Goal: Task Accomplishment & Management: Manage account settings

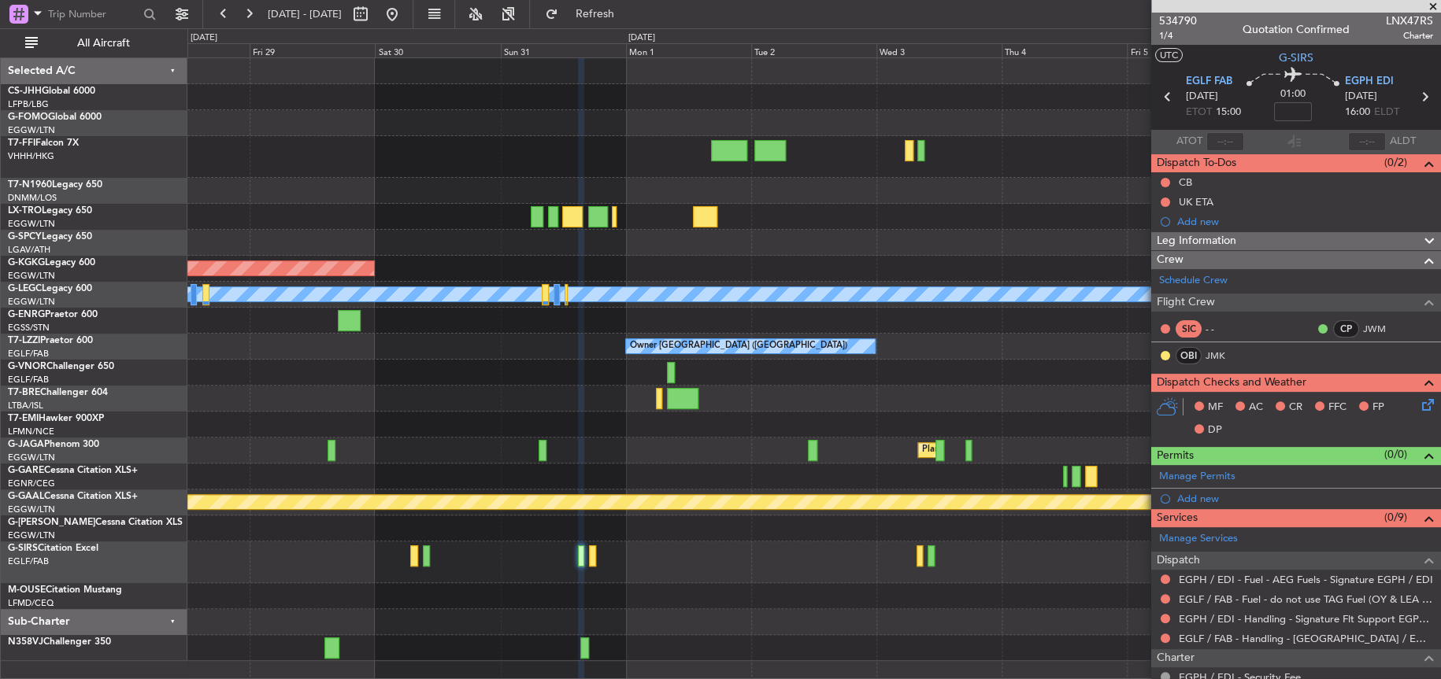
click at [402, 154] on div at bounding box center [813, 157] width 1252 height 42
click at [440, 167] on div at bounding box center [813, 157] width 1252 height 42
click at [431, 123] on div at bounding box center [813, 123] width 1252 height 26
click at [405, 17] on button at bounding box center [391, 14] width 25 height 25
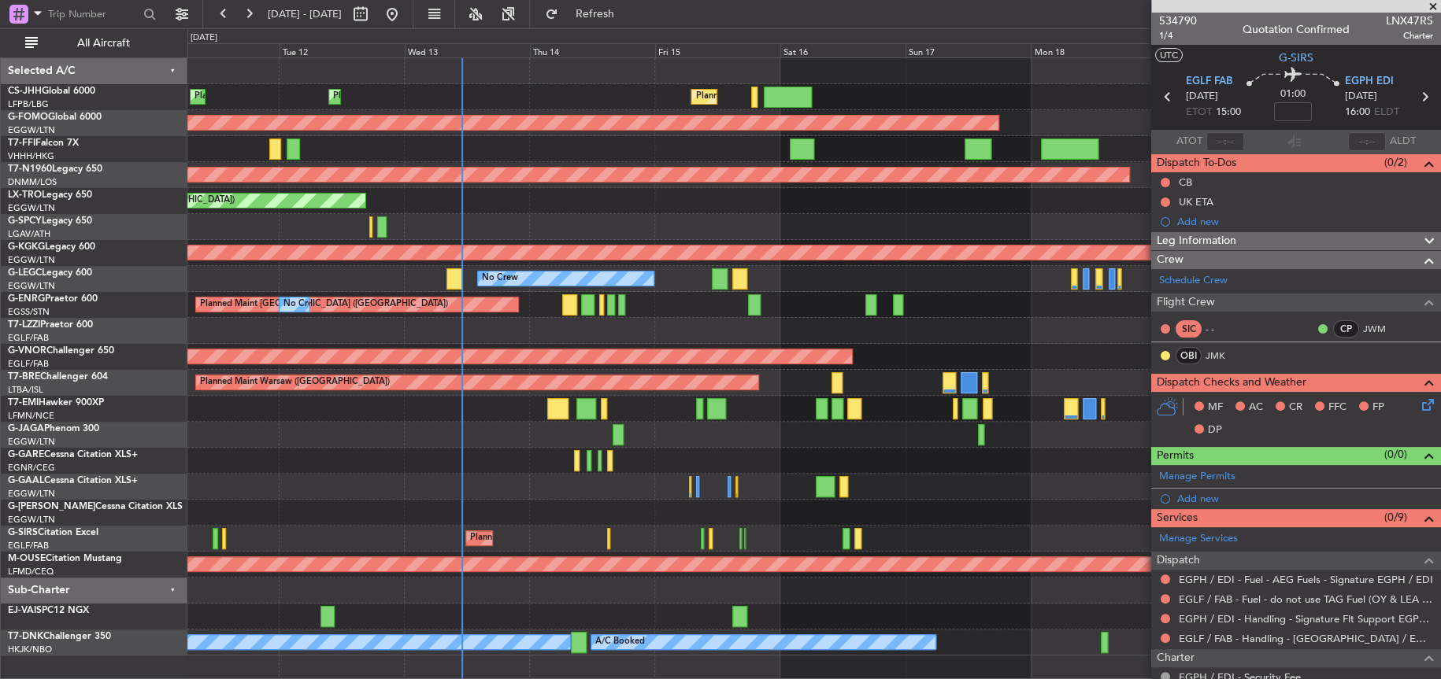
click at [570, 343] on div "Planned Maint [GEOGRAPHIC_DATA] ([GEOGRAPHIC_DATA]) Planned Maint [GEOGRAPHIC_D…" at bounding box center [813, 356] width 1252 height 597
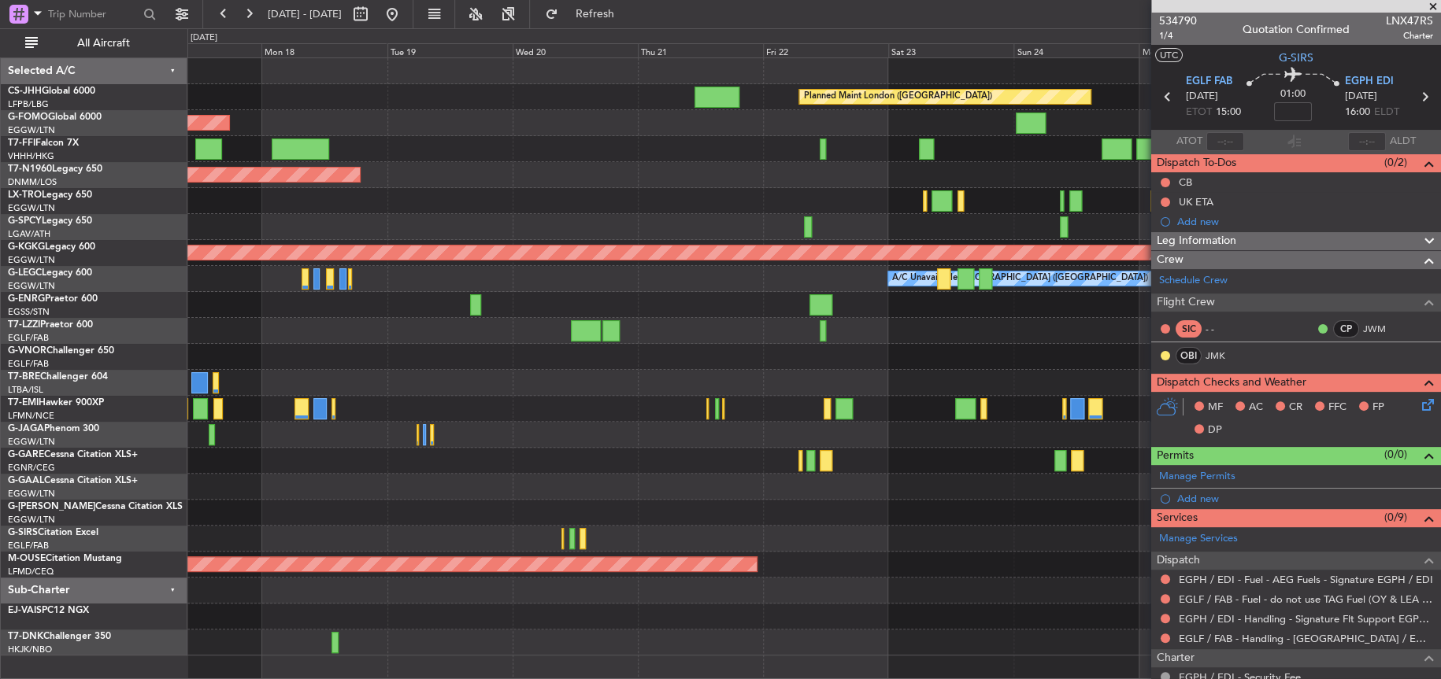
click at [260, 352] on div "Planned Maint London ([GEOGRAPHIC_DATA])" at bounding box center [813, 357] width 1252 height 26
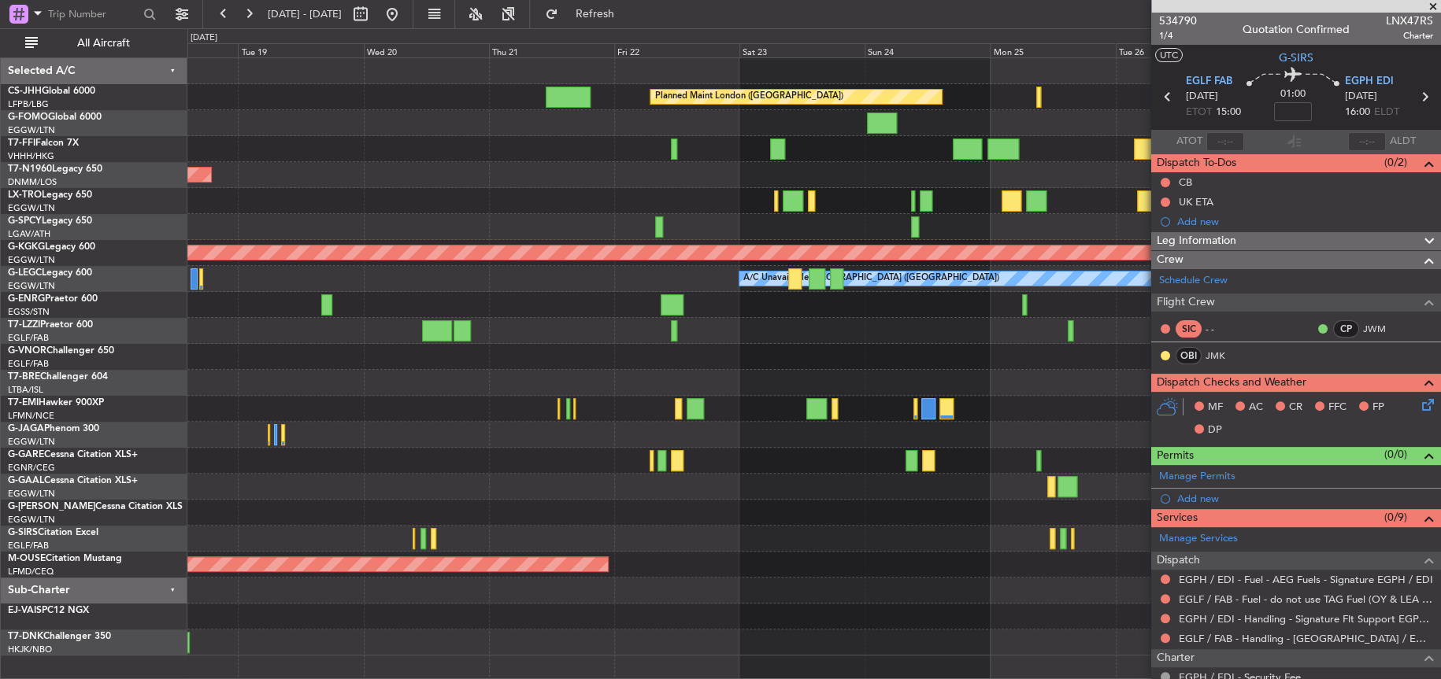
click at [11, 380] on div "Planned Maint London ([GEOGRAPHIC_DATA]) Planned Maint Windsor Locks ([PERSON_N…" at bounding box center [720, 353] width 1441 height 651
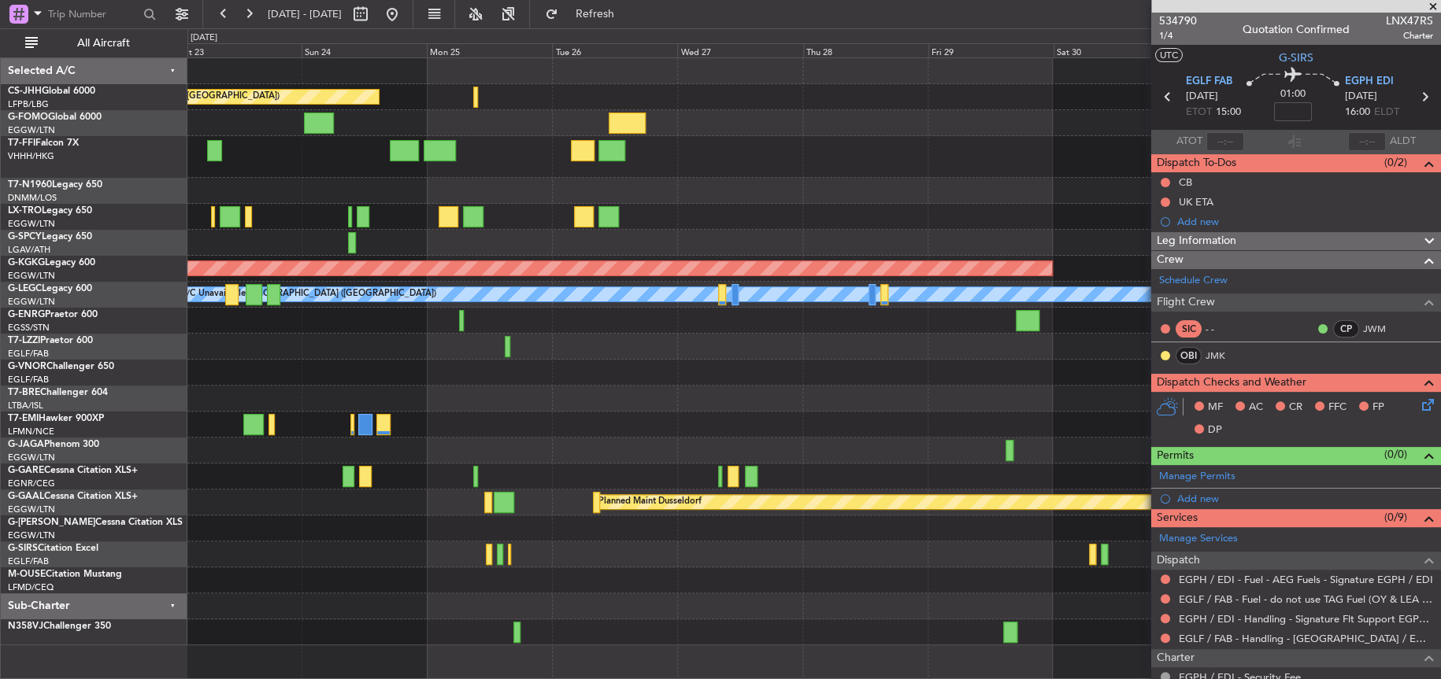
click at [723, 401] on div at bounding box center [813, 399] width 1252 height 26
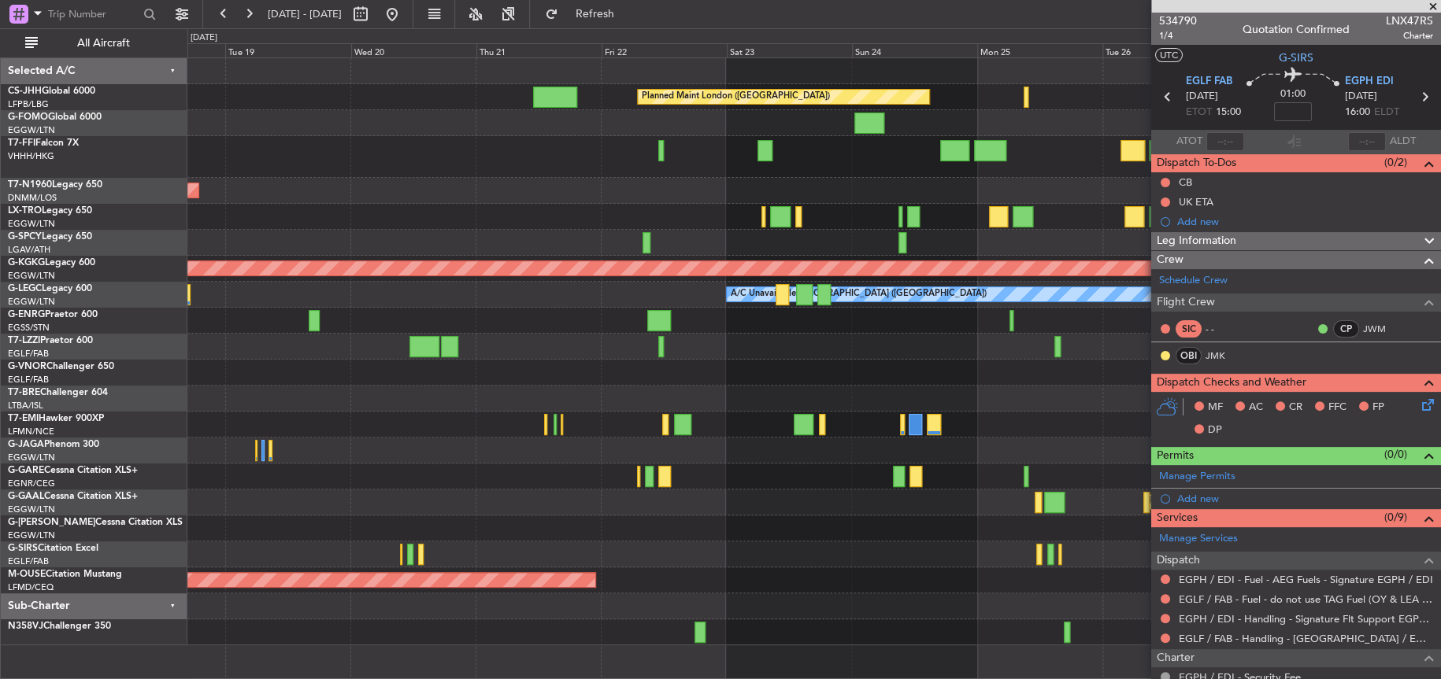
click at [1066, 243] on div "Planned Maint London ([GEOGRAPHIC_DATA]) Planned Maint Windsor Locks ([PERSON_N…" at bounding box center [813, 351] width 1252 height 587
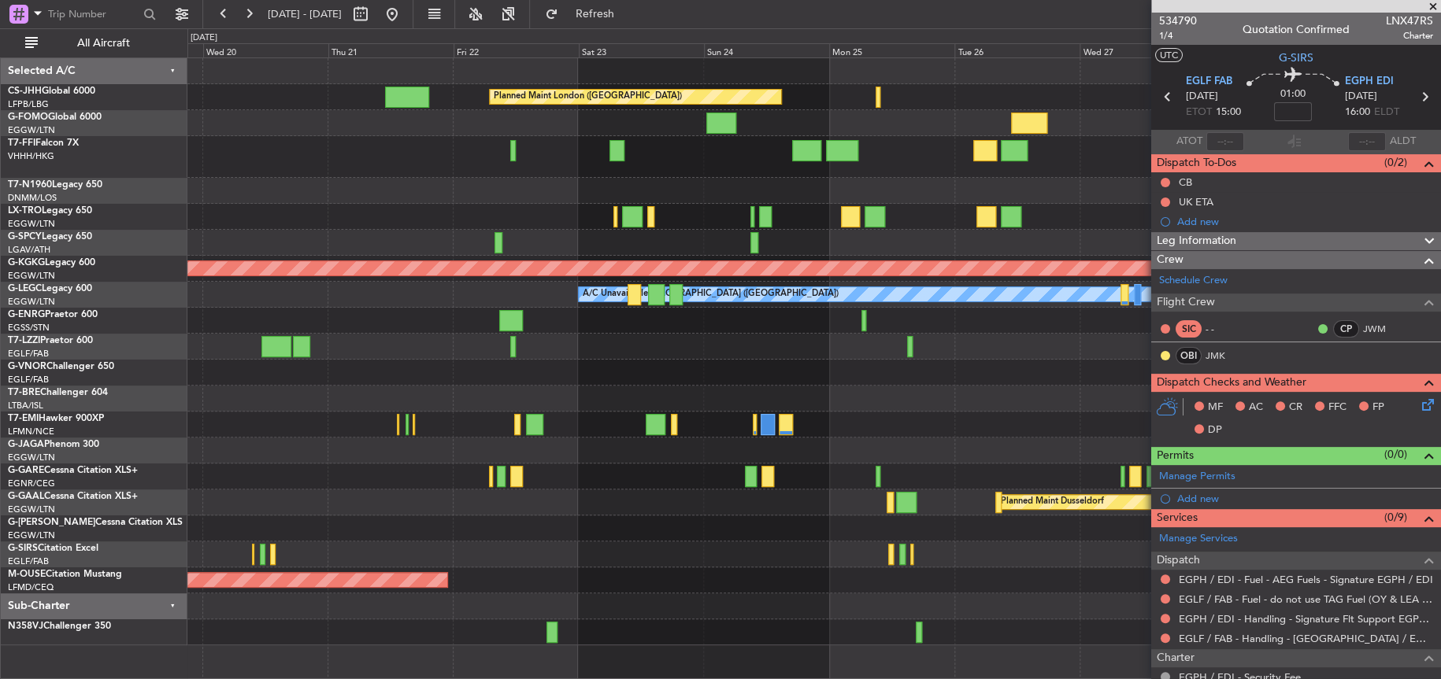
click at [595, 172] on div "Planned Maint London ([GEOGRAPHIC_DATA]) Planned Maint Windsor Locks ([PERSON_N…" at bounding box center [813, 351] width 1252 height 587
click at [584, 172] on div at bounding box center [813, 157] width 1252 height 42
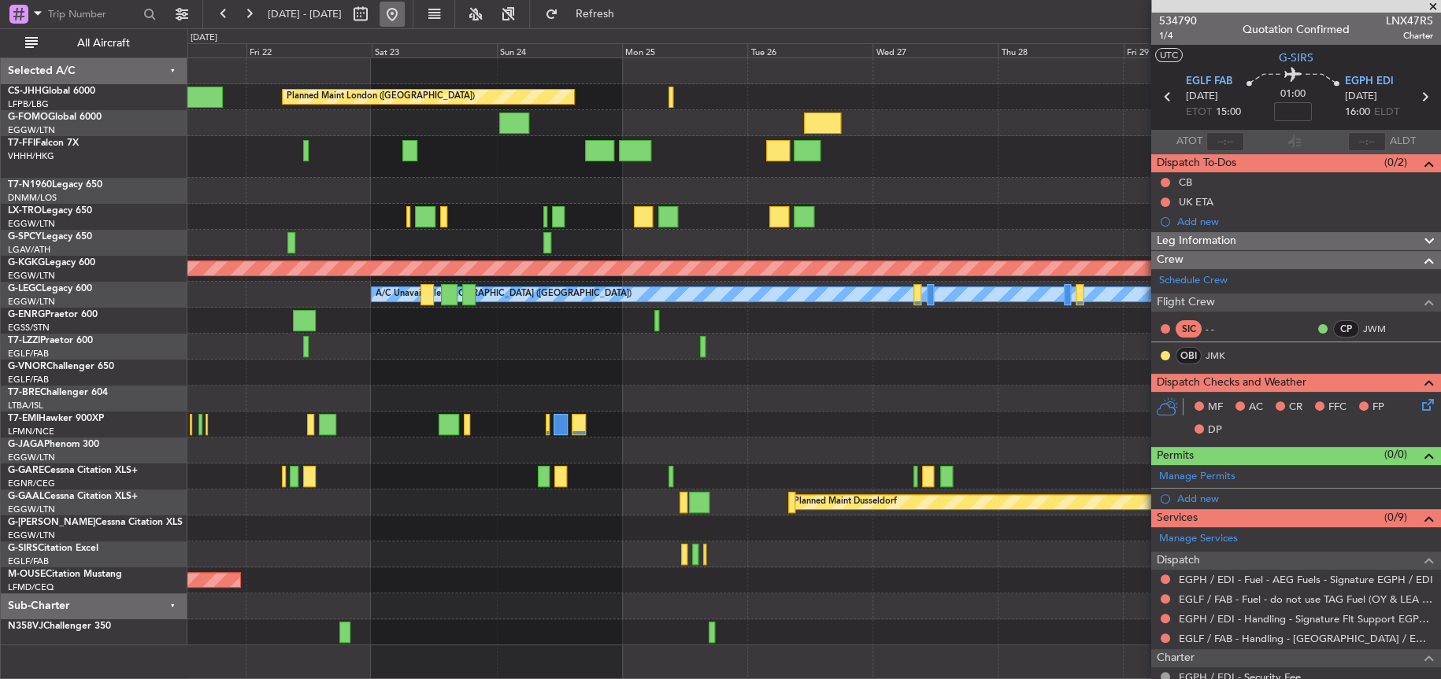
click at [405, 14] on button at bounding box center [391, 14] width 25 height 25
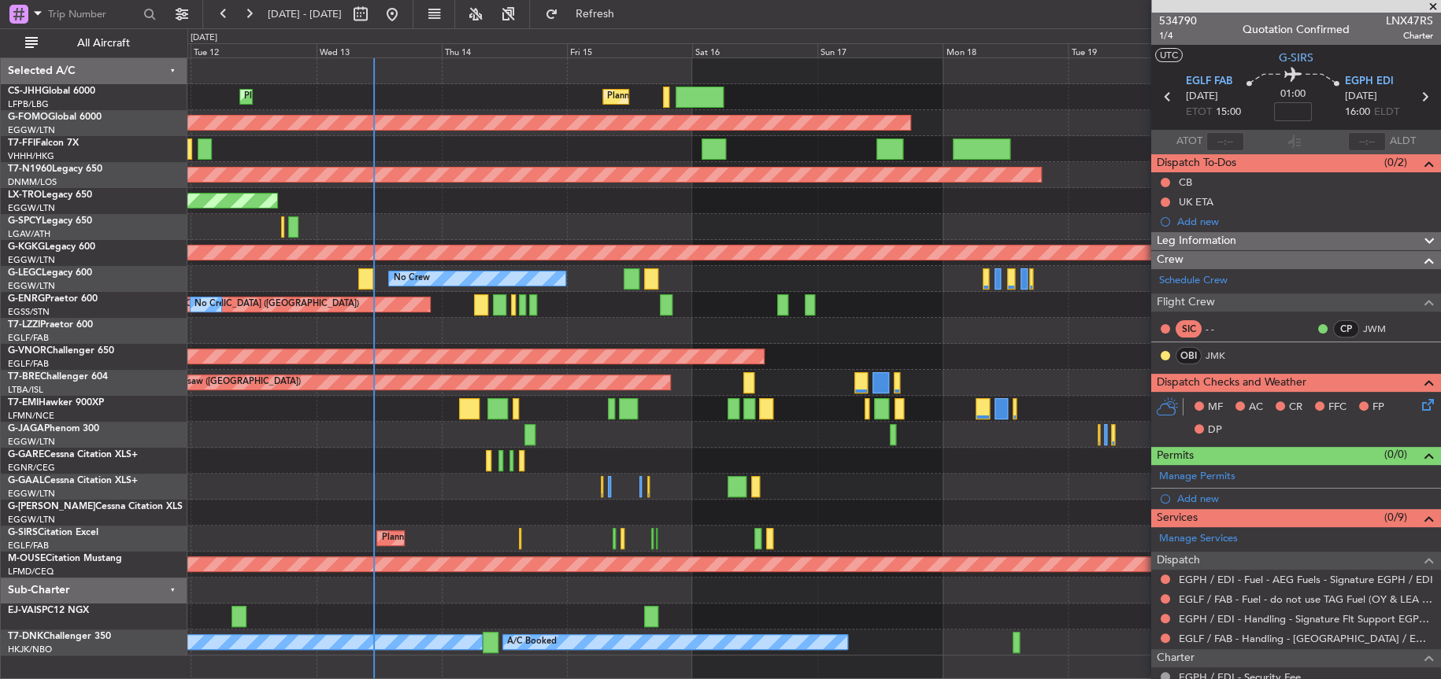
click at [379, 439] on div at bounding box center [813, 435] width 1252 height 26
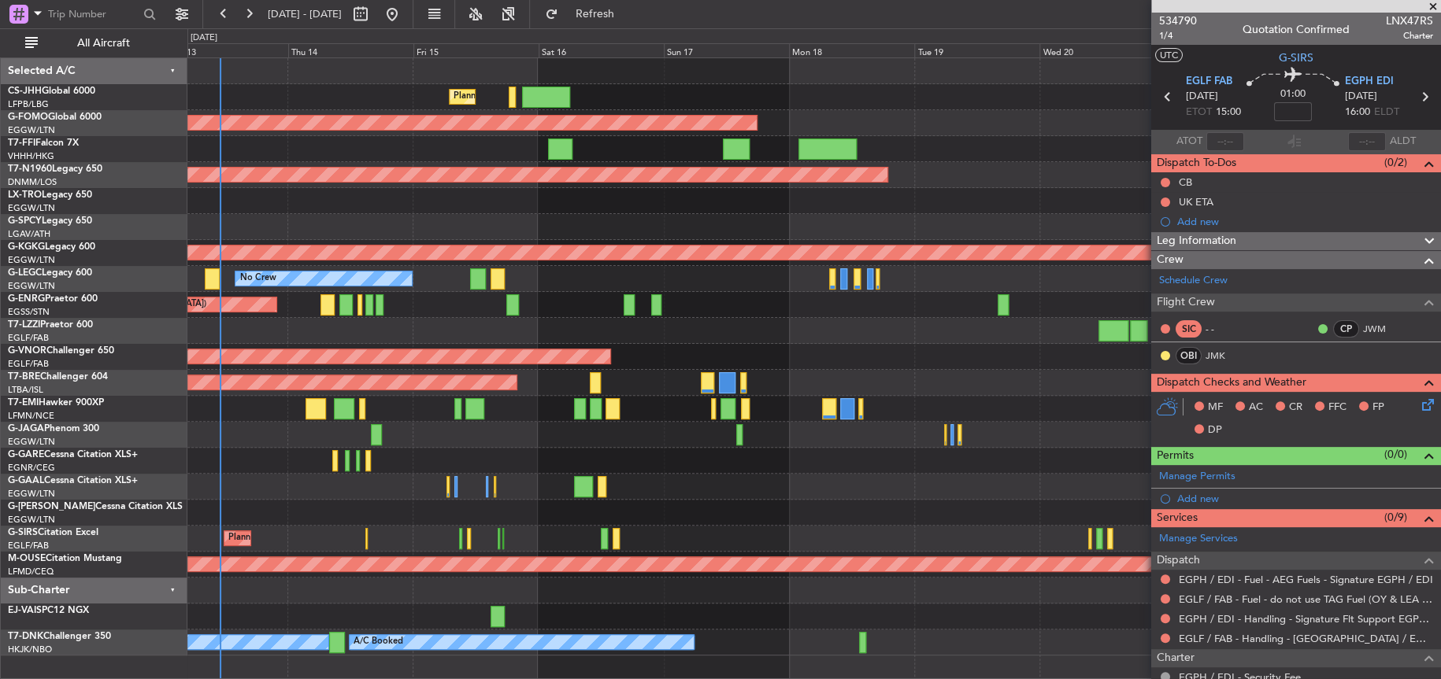
click at [489, 319] on div at bounding box center [813, 331] width 1252 height 26
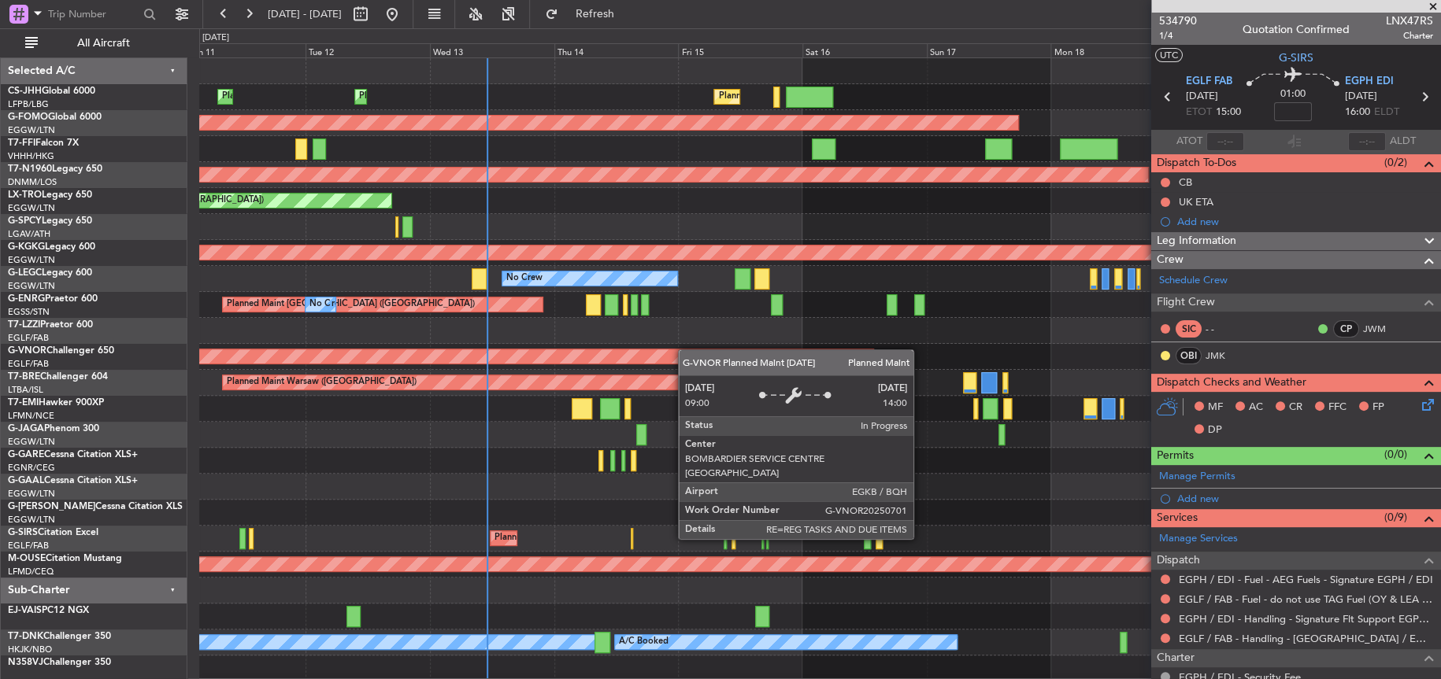
scroll to position [1, 0]
click at [520, 314] on div "Planned Maint [GEOGRAPHIC_DATA] ([GEOGRAPHIC_DATA]) Planned Maint [GEOGRAPHIC_D…" at bounding box center [819, 369] width 1241 height 623
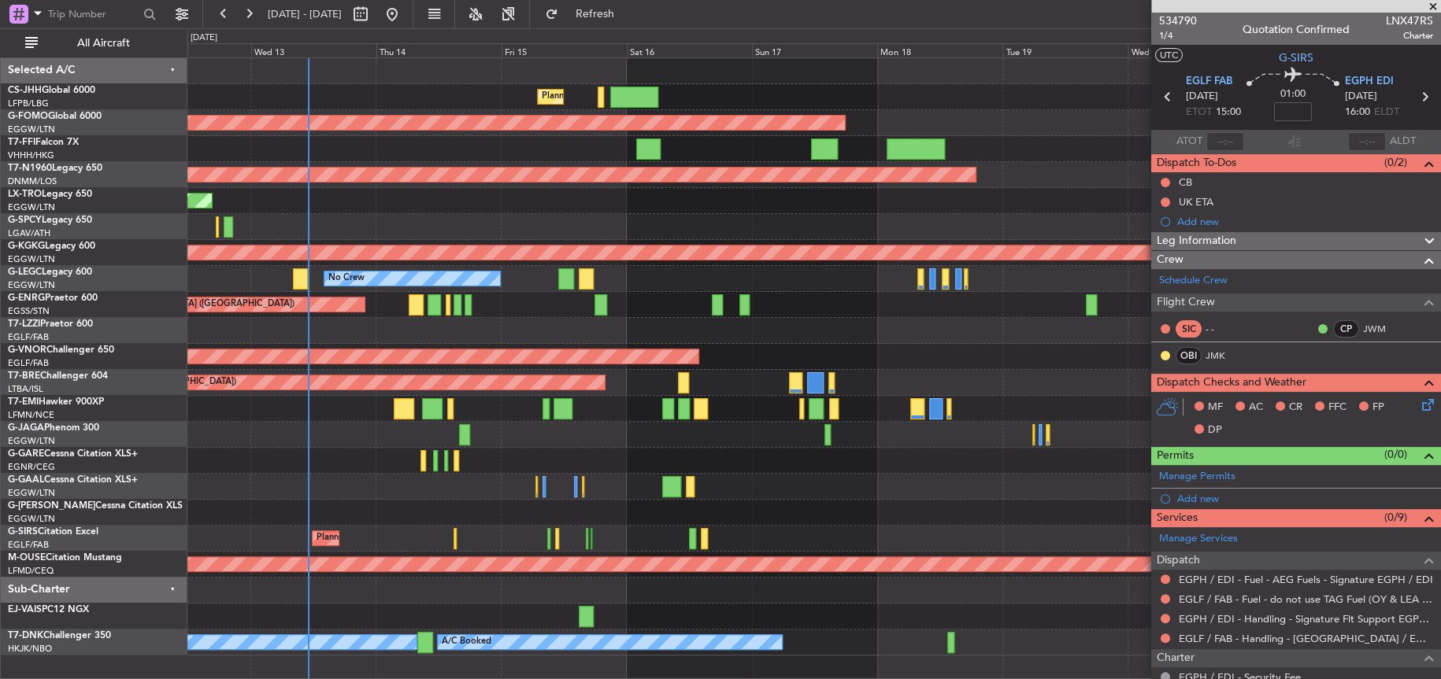
scroll to position [0, 0]
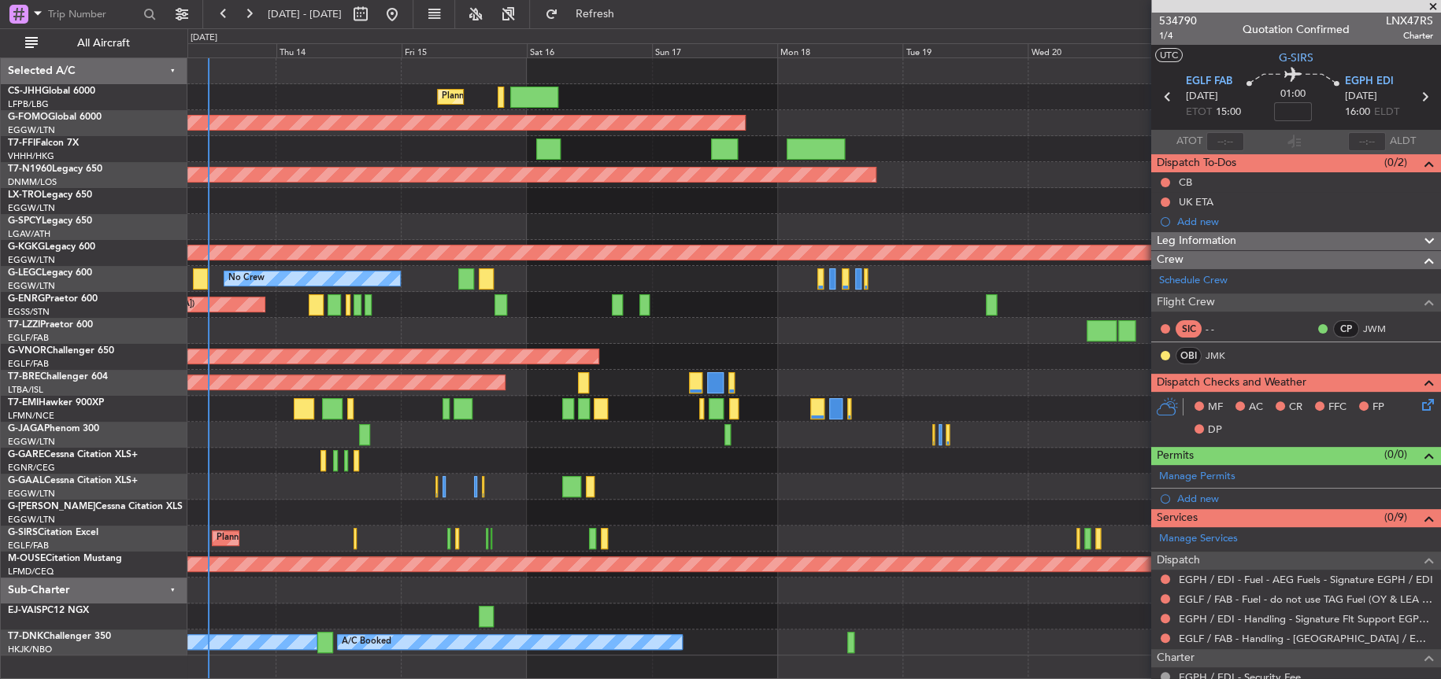
click at [326, 329] on div at bounding box center [813, 331] width 1252 height 26
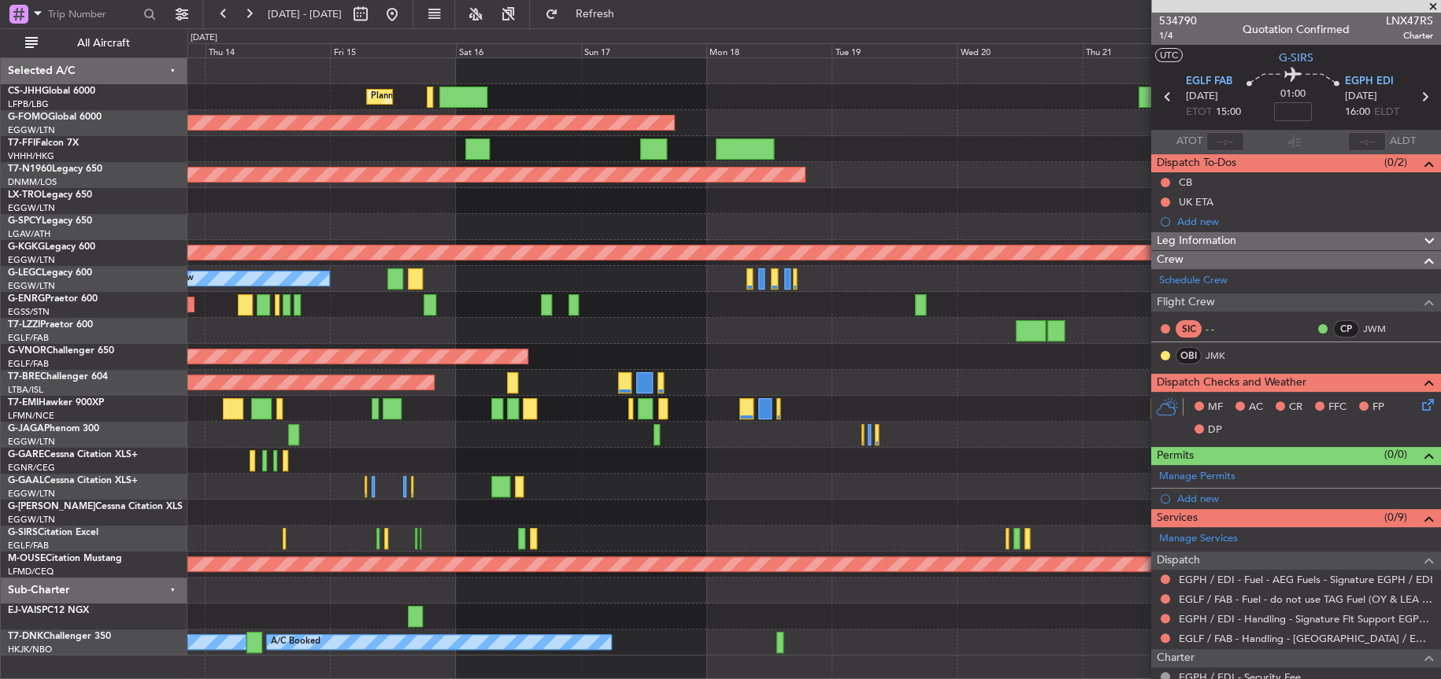
click at [321, 331] on div at bounding box center [813, 331] width 1252 height 26
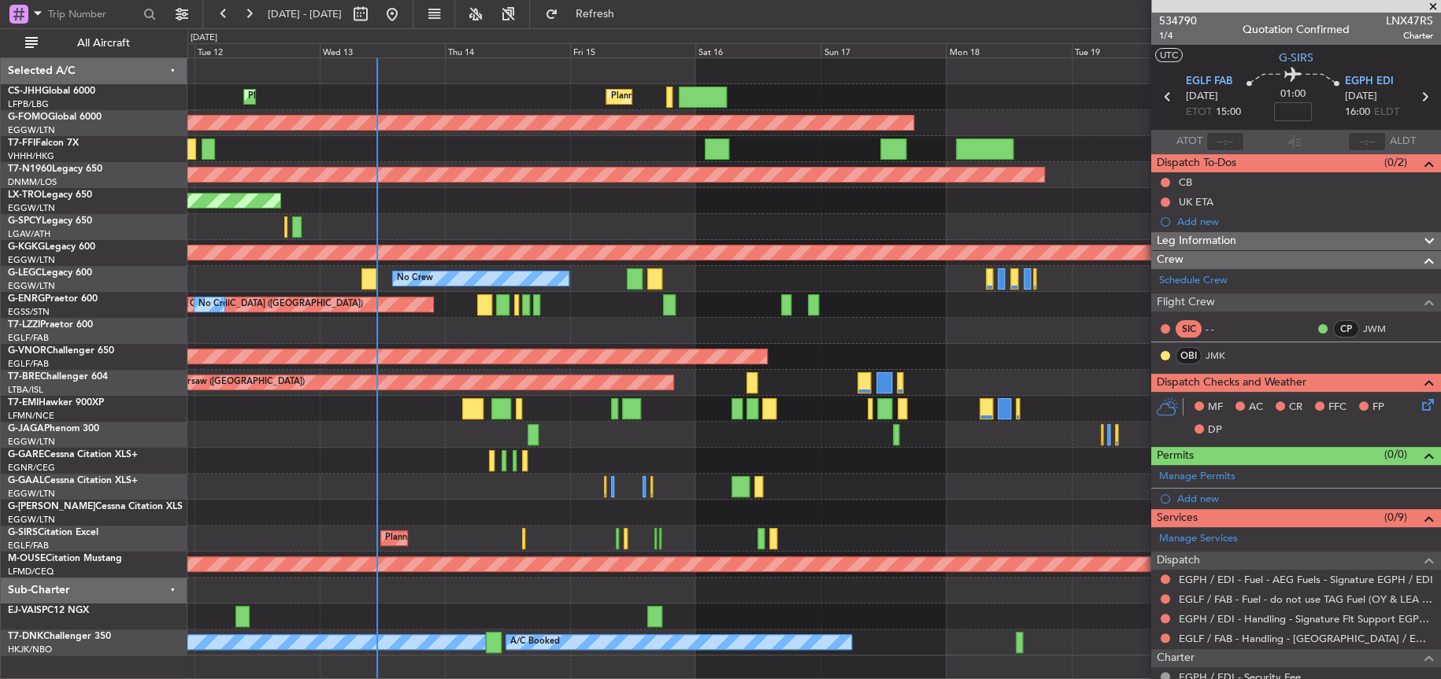
click at [428, 213] on div "Planned Maint [GEOGRAPHIC_DATA] ([GEOGRAPHIC_DATA]) Planned Maint [GEOGRAPHIC_D…" at bounding box center [813, 356] width 1252 height 597
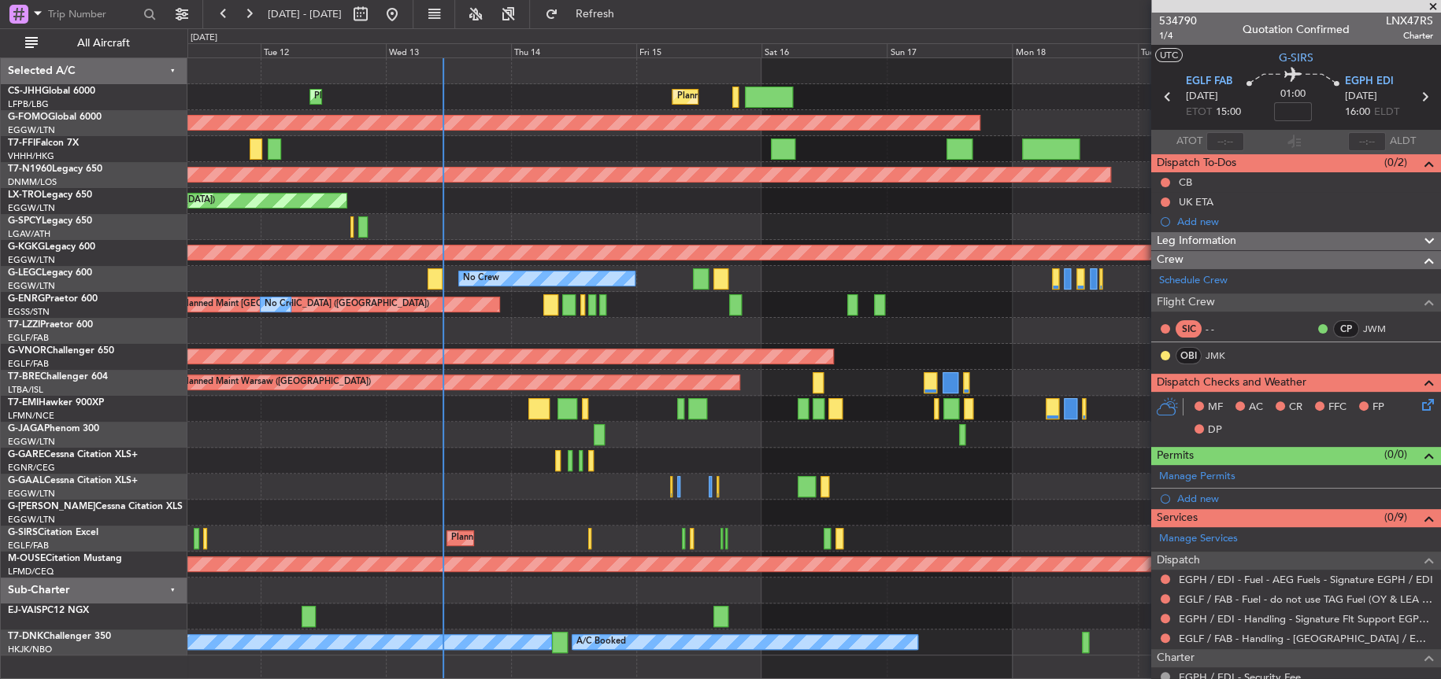
click at [481, 228] on div at bounding box center [813, 227] width 1252 height 26
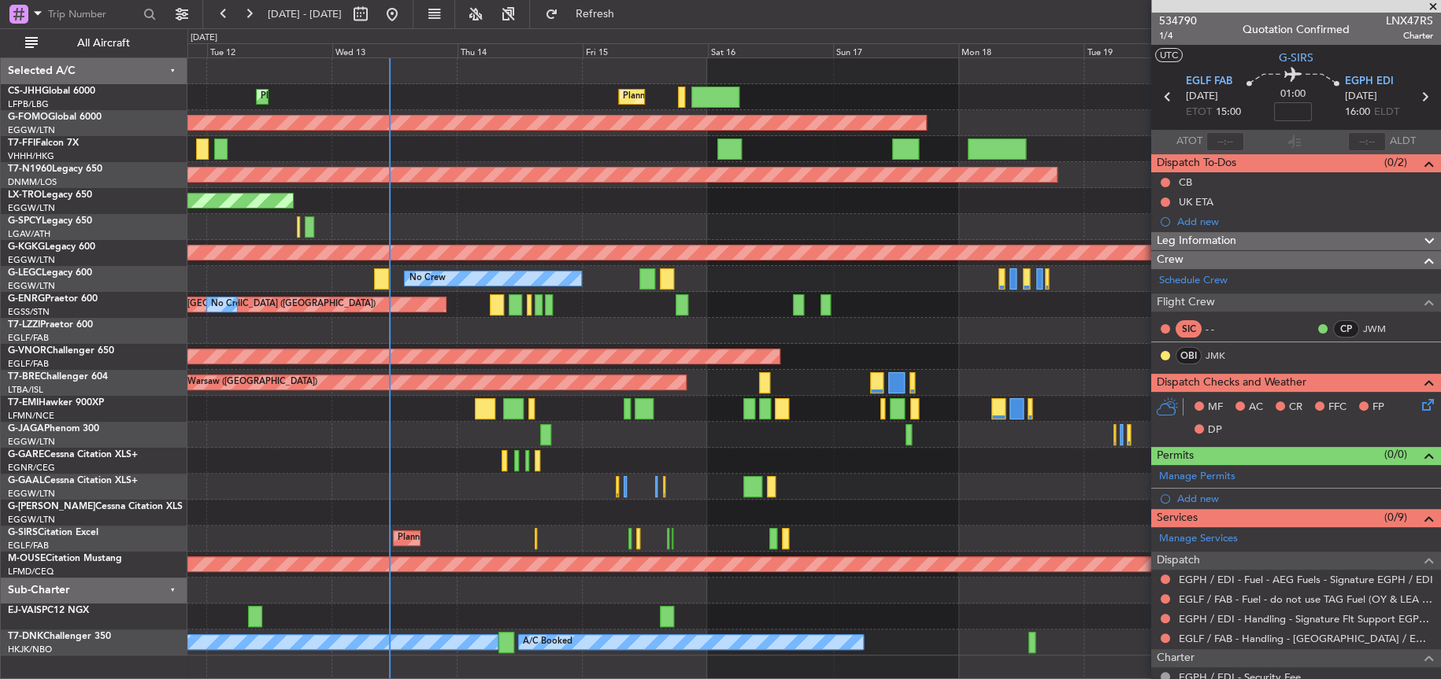
click at [467, 323] on div "Planned Maint [GEOGRAPHIC_DATA] ([GEOGRAPHIC_DATA]) Planned Maint [GEOGRAPHIC_D…" at bounding box center [813, 356] width 1252 height 597
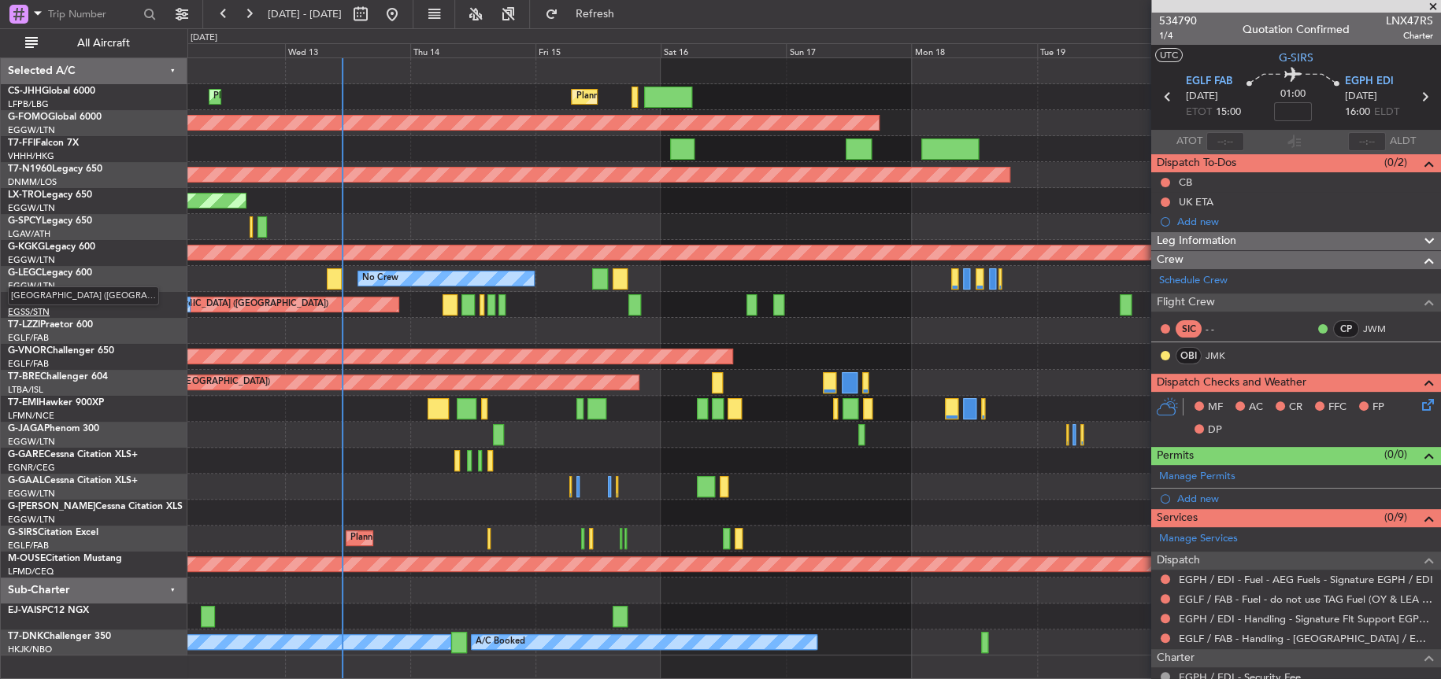
click at [44, 310] on div "Planned Maint [GEOGRAPHIC_DATA] ([GEOGRAPHIC_DATA]) Planned Maint [GEOGRAPHIC_D…" at bounding box center [720, 353] width 1441 height 651
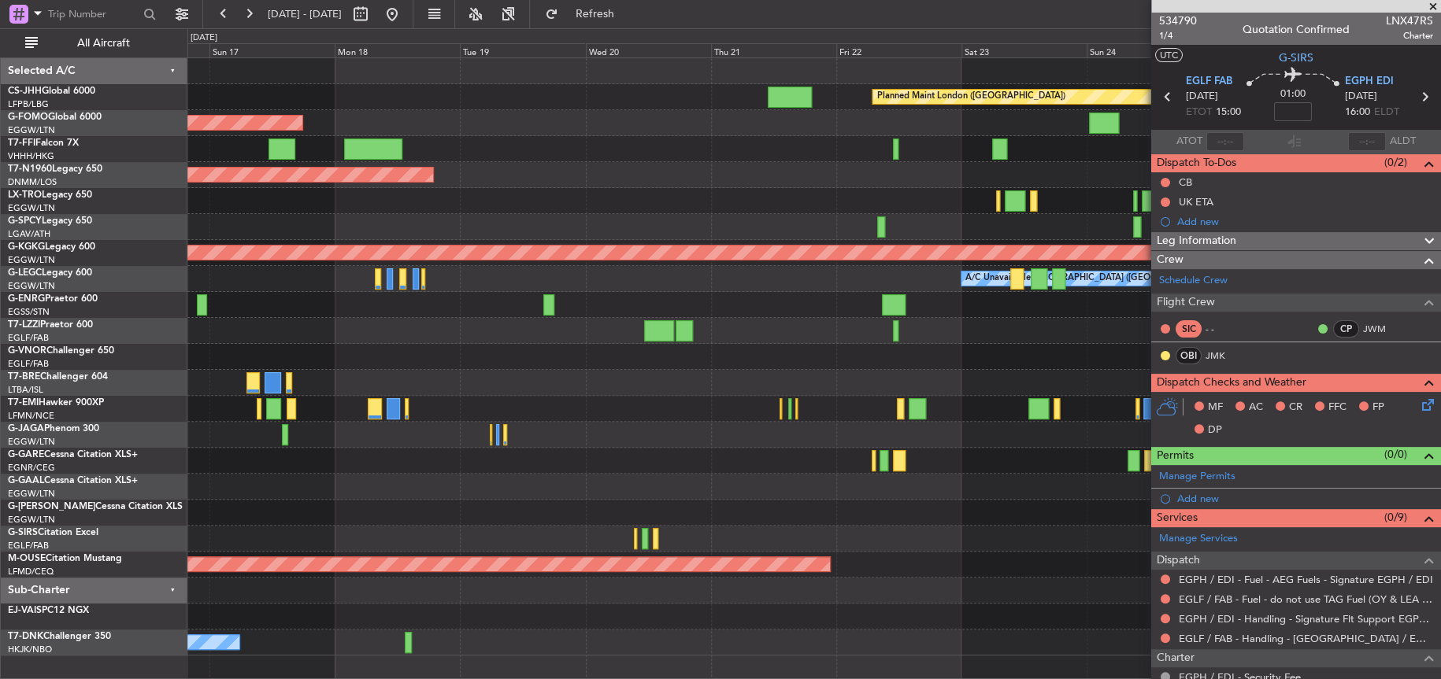
click at [268, 334] on div at bounding box center [813, 331] width 1252 height 26
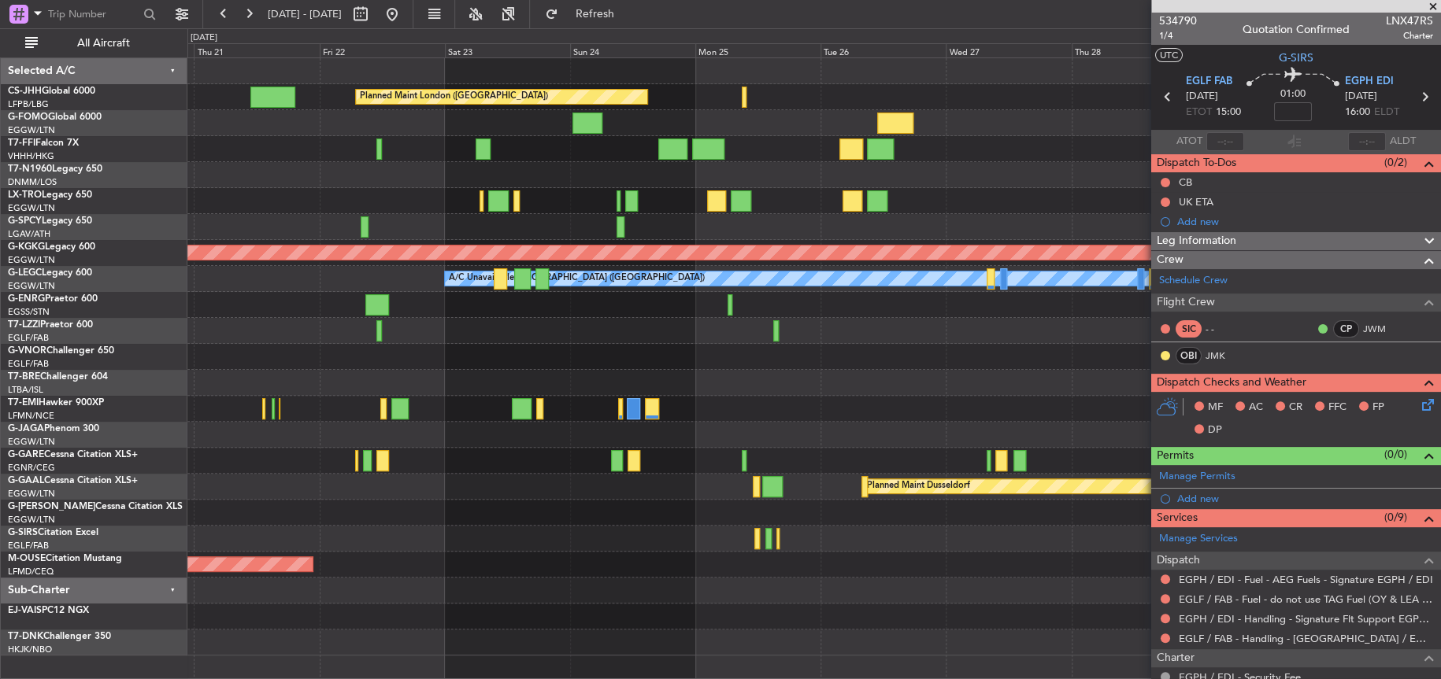
click at [230, 335] on div "Owner [GEOGRAPHIC_DATA] ([GEOGRAPHIC_DATA])" at bounding box center [813, 331] width 1252 height 26
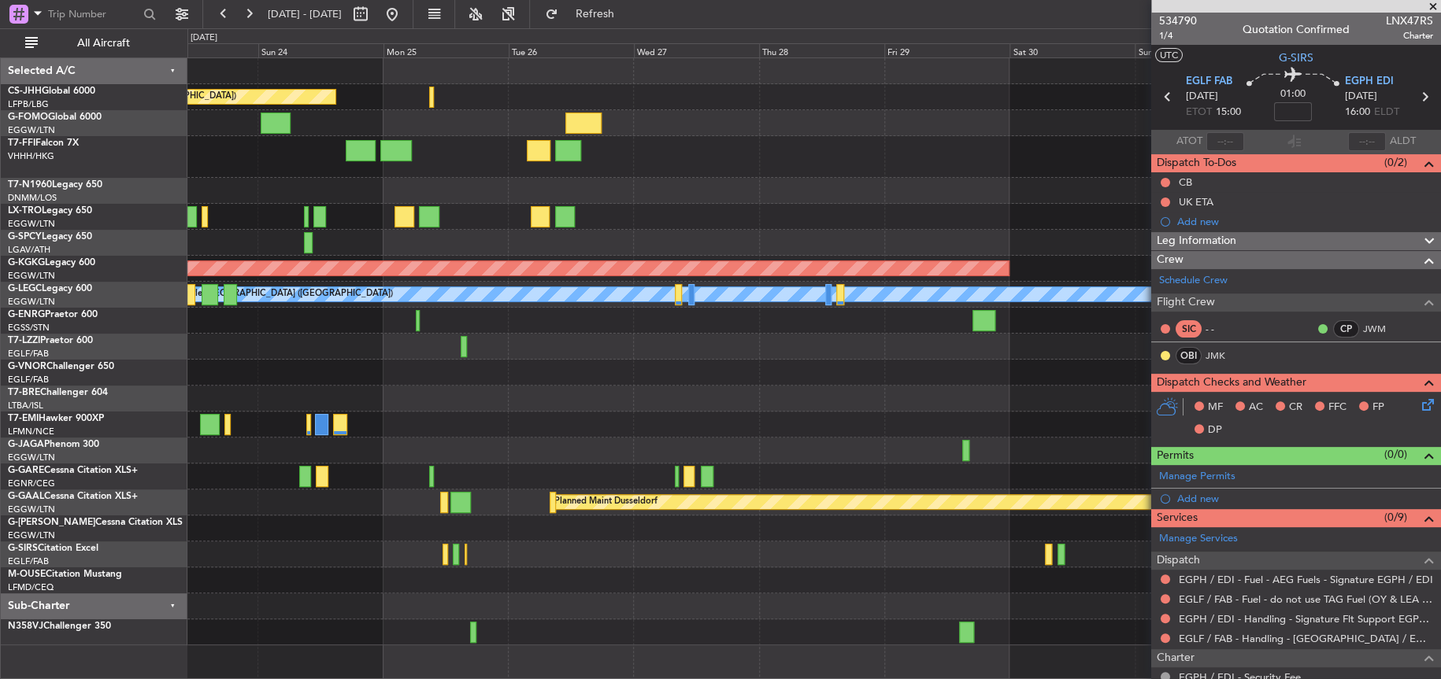
click at [745, 168] on div at bounding box center [813, 157] width 1252 height 42
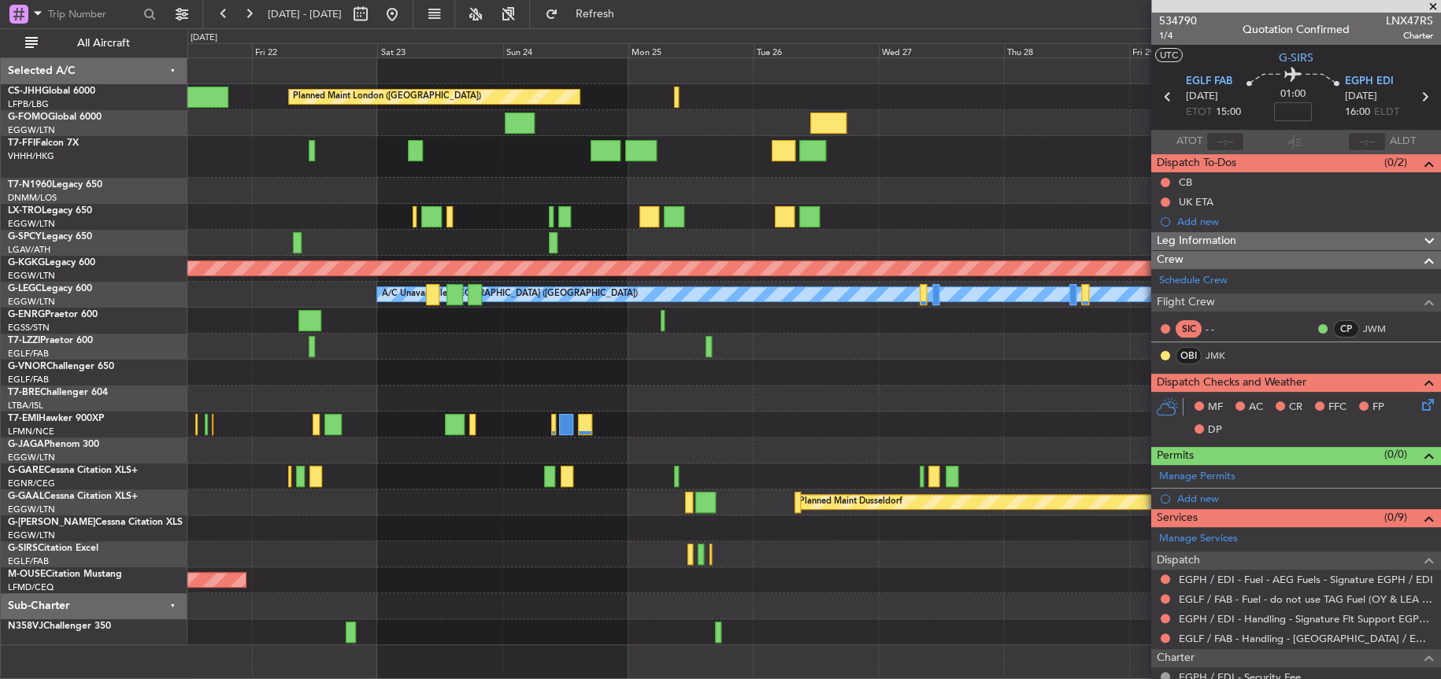
click at [758, 156] on div "Planned Maint London ([GEOGRAPHIC_DATA]) AOG Maint [GEOGRAPHIC_DATA] ([GEOGRAPH…" at bounding box center [813, 351] width 1252 height 587
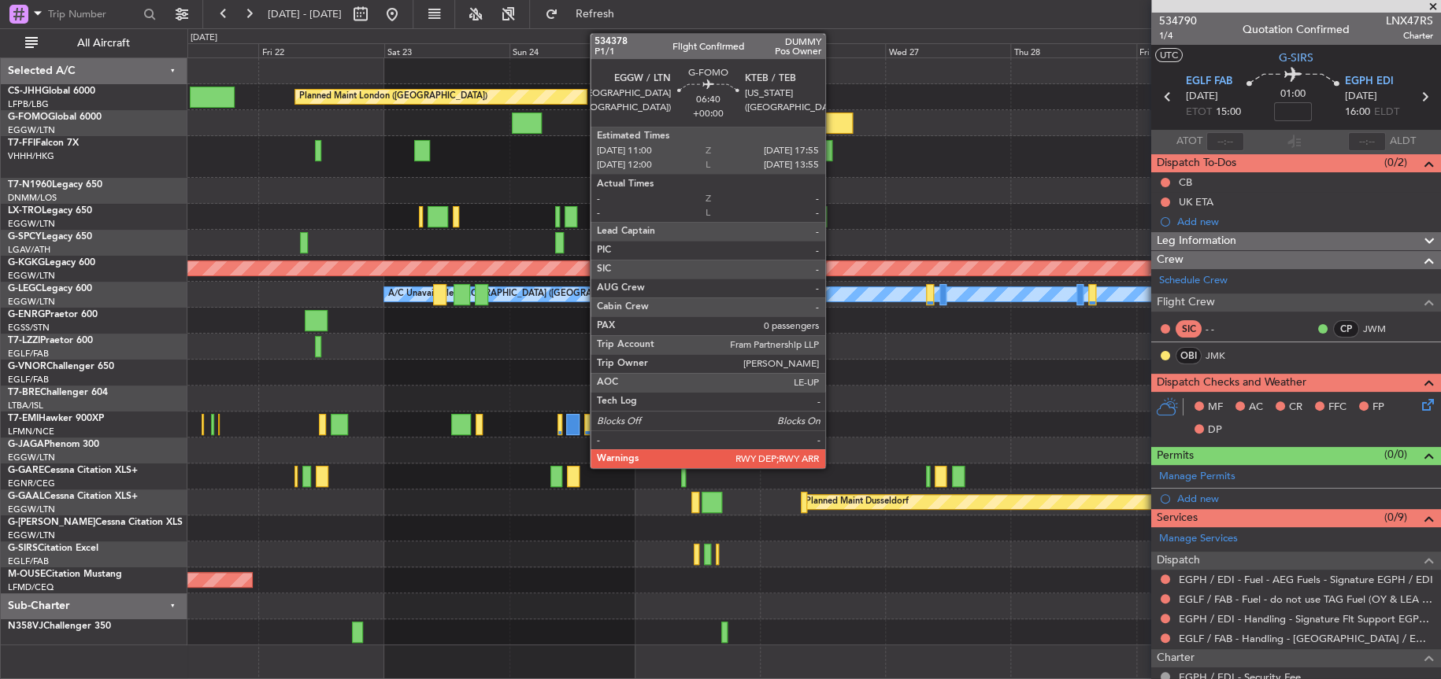
click at [832, 123] on div at bounding box center [834, 123] width 36 height 21
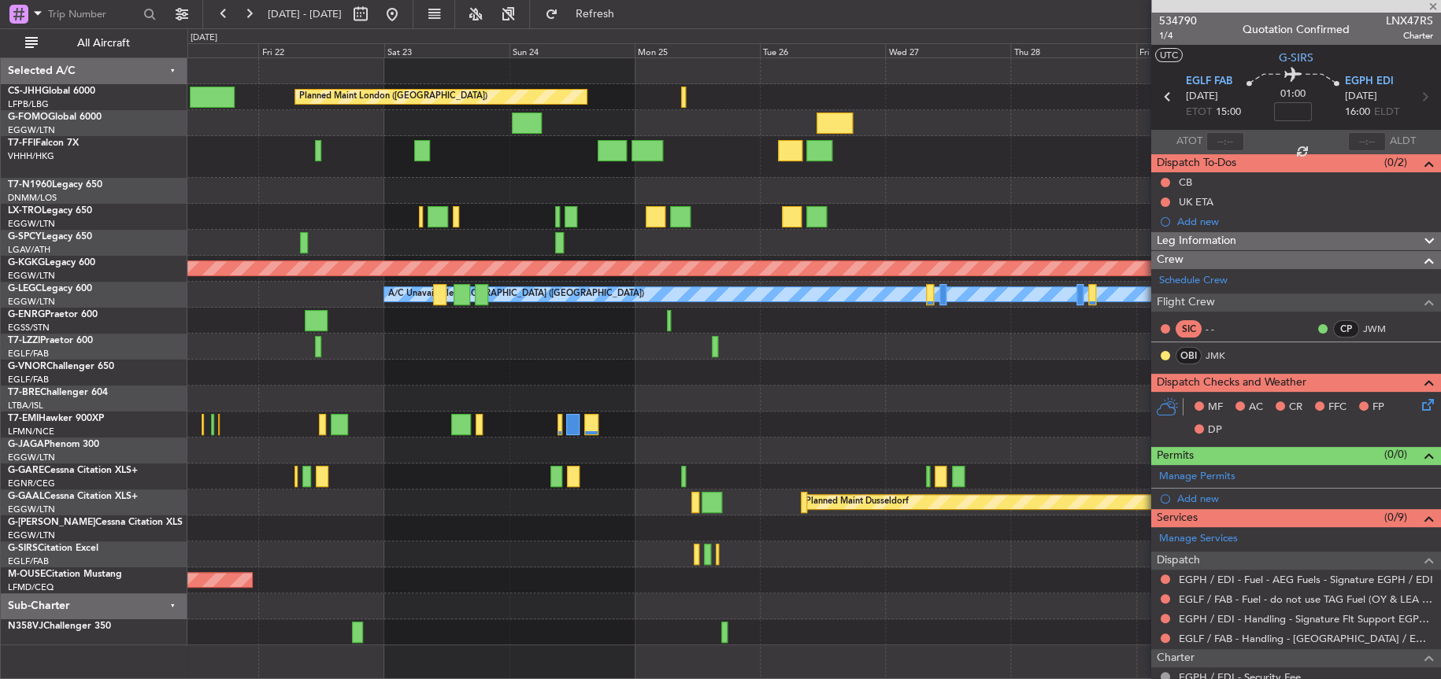
click at [831, 124] on div at bounding box center [834, 123] width 36 height 21
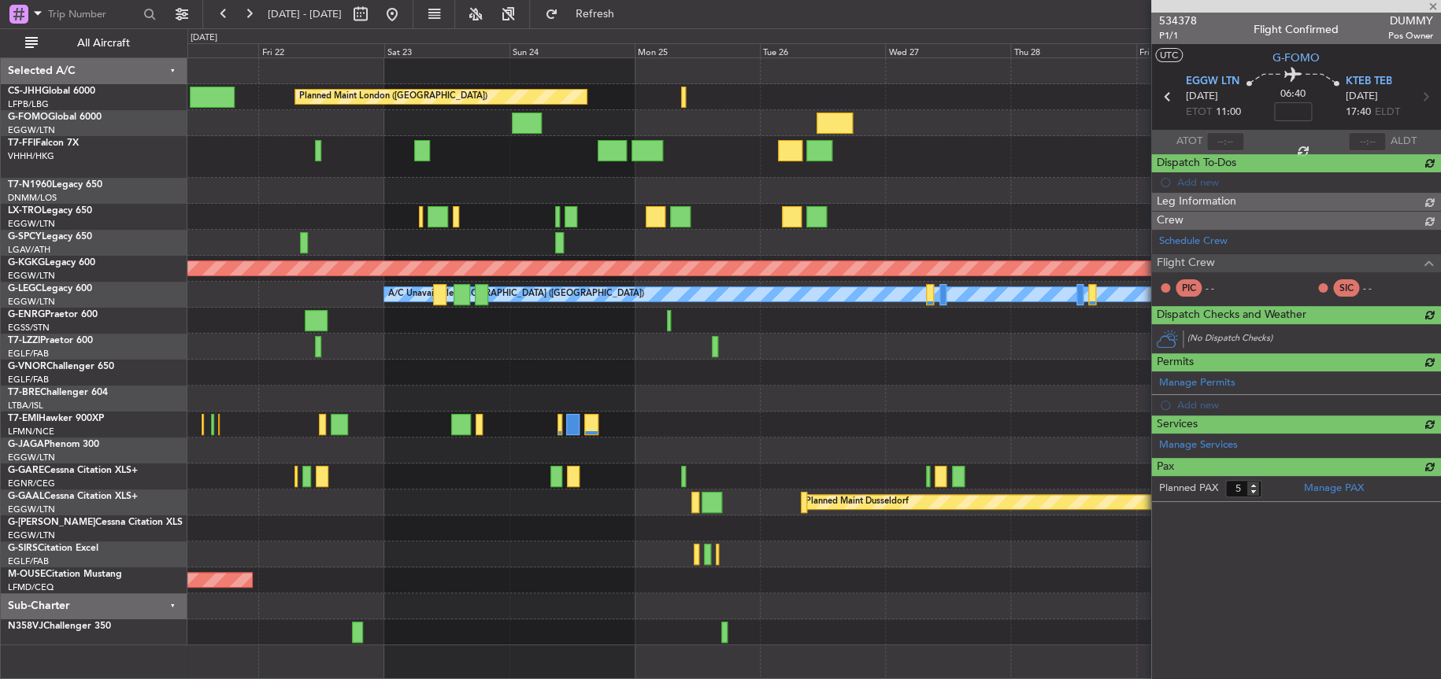
type input "0"
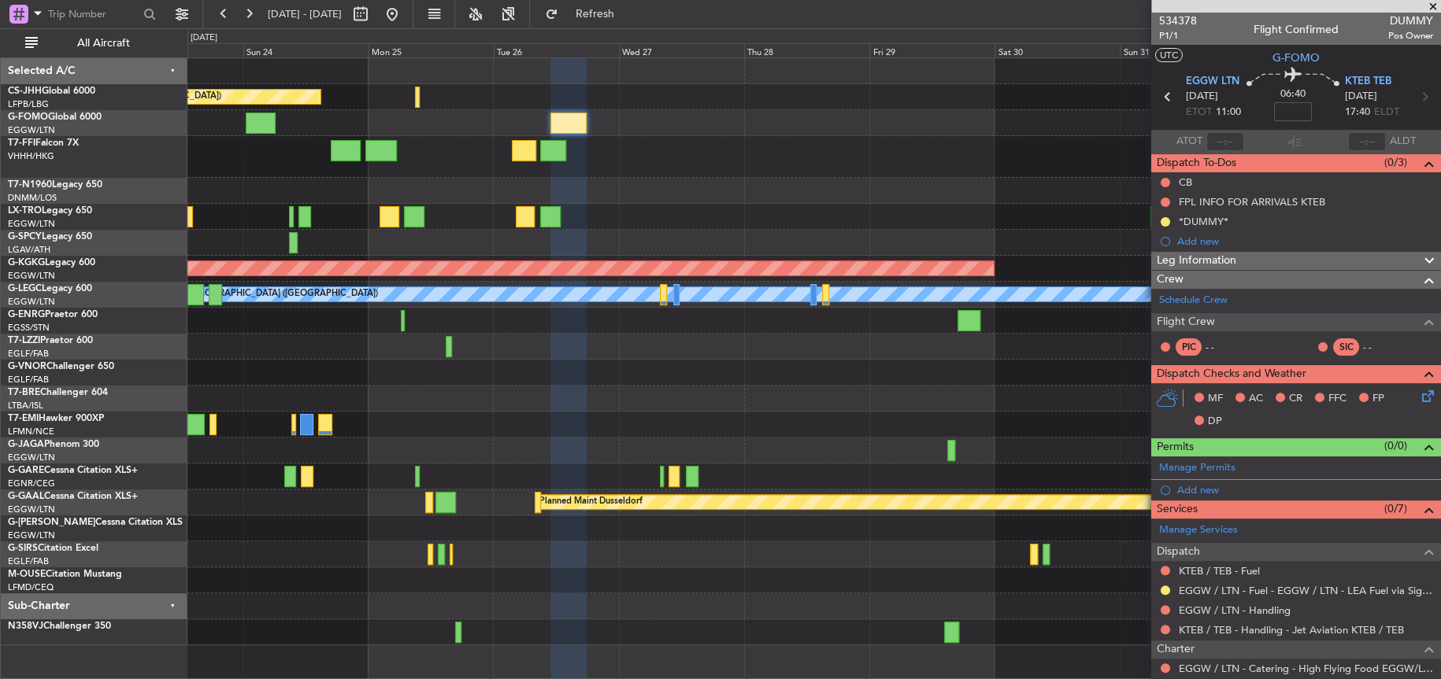
click at [276, 540] on div at bounding box center [813, 529] width 1252 height 26
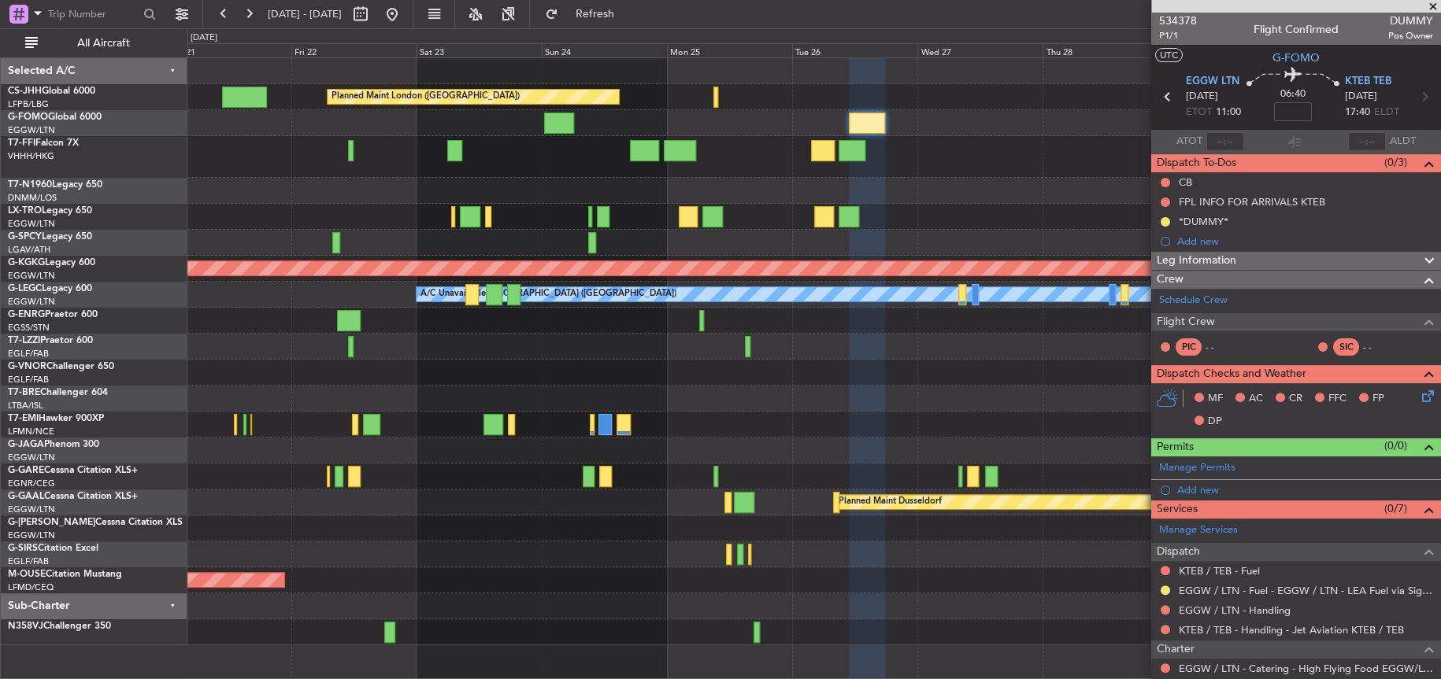
click at [703, 486] on div at bounding box center [813, 477] width 1252 height 26
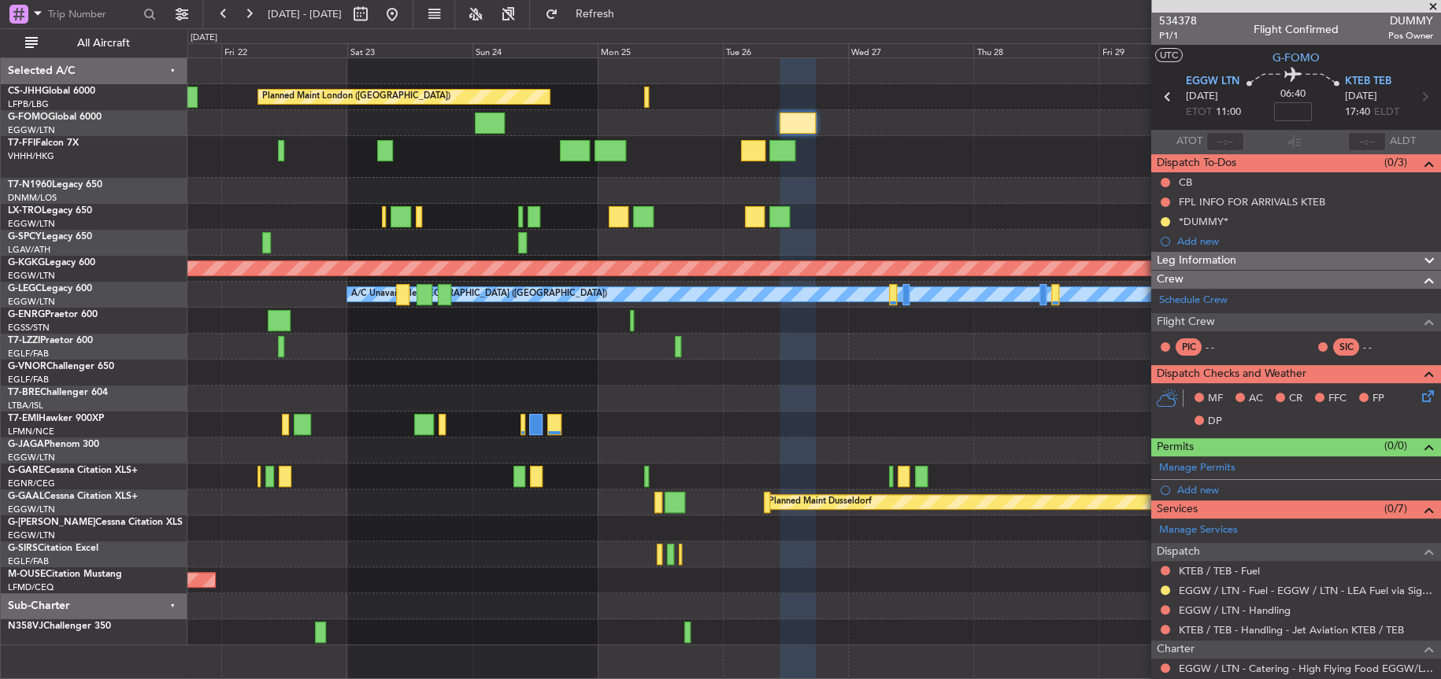
click at [630, 438] on div at bounding box center [813, 451] width 1252 height 26
click at [632, 386] on div at bounding box center [813, 399] width 1252 height 26
click at [483, 180] on div at bounding box center [813, 191] width 1252 height 26
click at [477, 167] on div at bounding box center [813, 157] width 1252 height 42
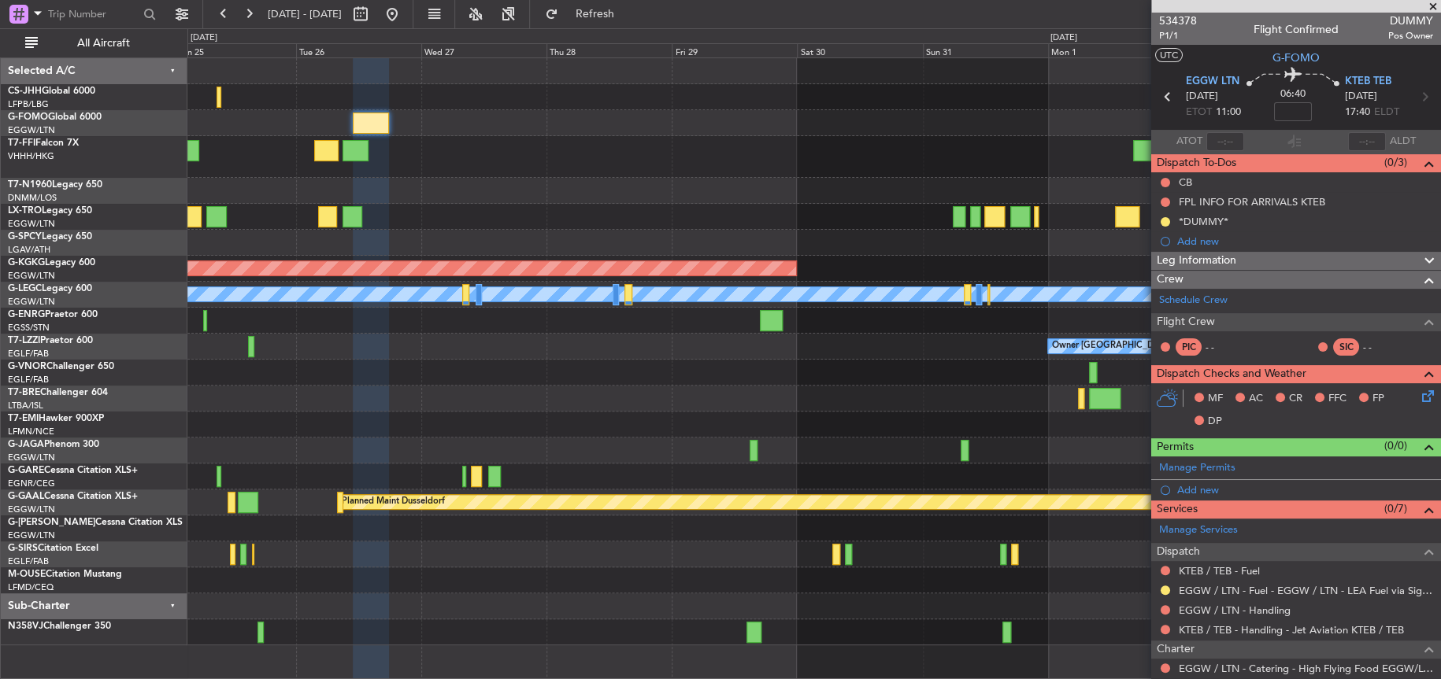
click at [1181, 453] on fb-app "[DATE] - [DATE] Refresh Quick Links All Aircraft Planned Maint [GEOGRAPHIC_DATA…" at bounding box center [720, 346] width 1441 height 668
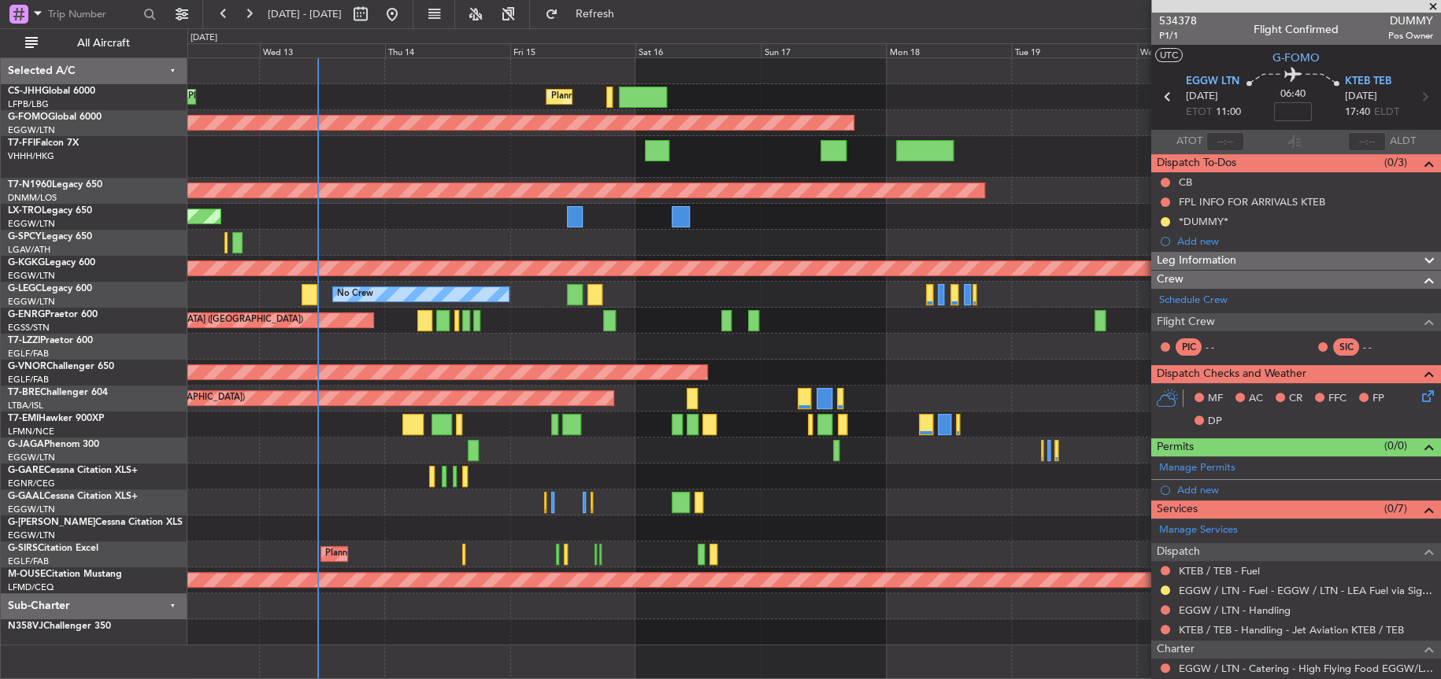
click at [1293, 165] on fb-app "[DATE] - [DATE] Refresh Quick Links All Aircraft Planned Maint [GEOGRAPHIC_DATA…" at bounding box center [720, 346] width 1441 height 668
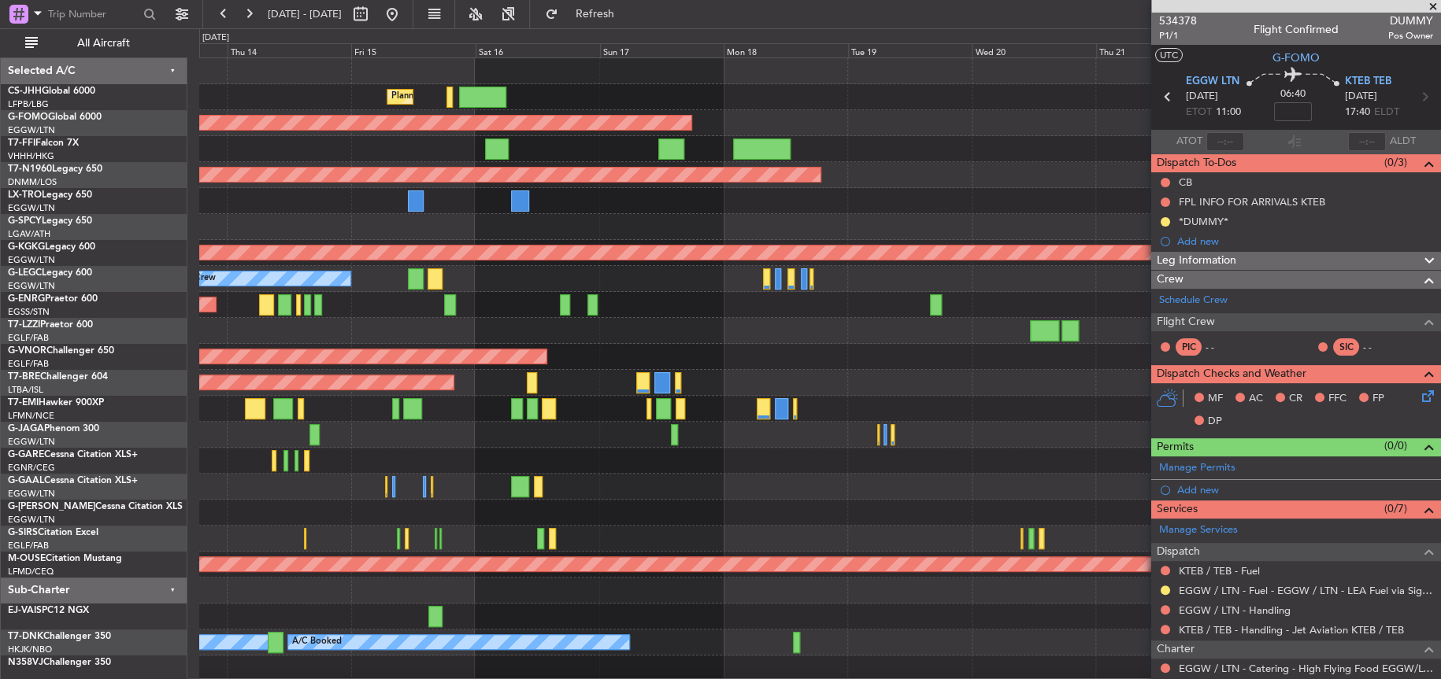
click at [666, 335] on div at bounding box center [819, 331] width 1240 height 26
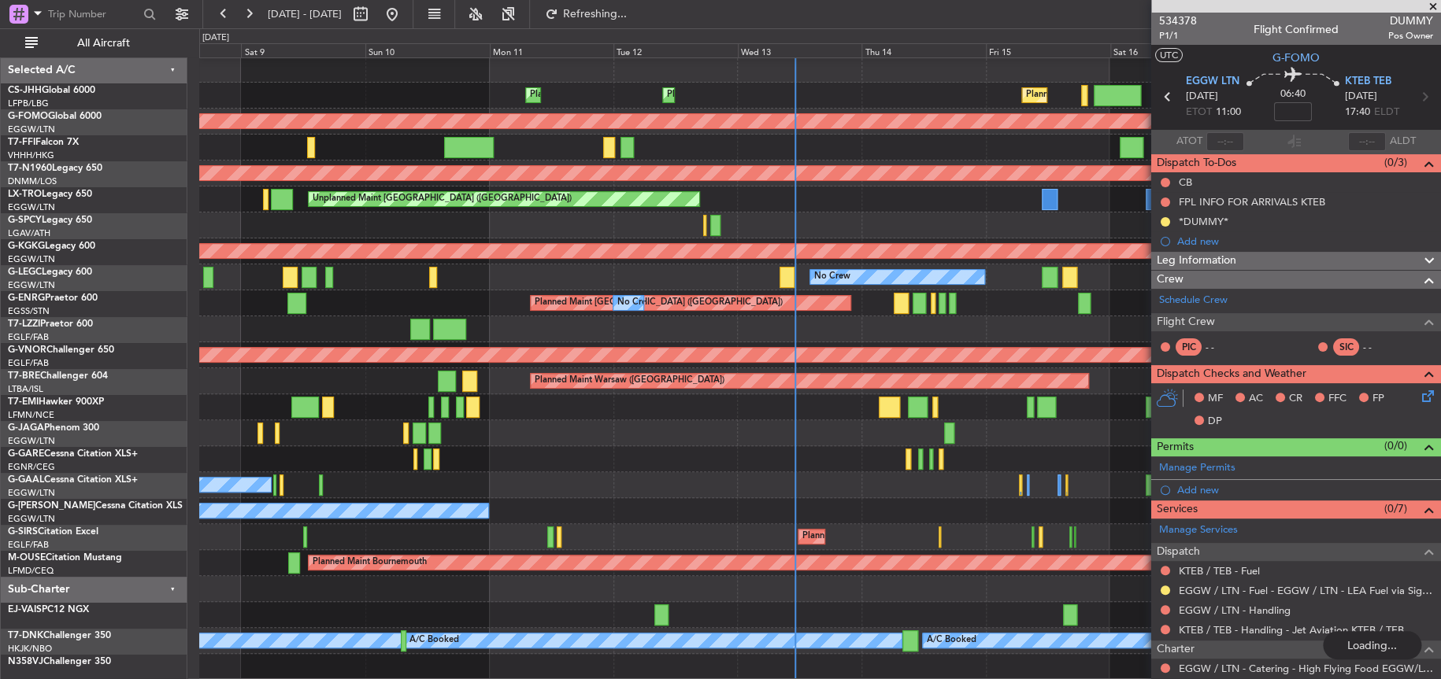
click at [1440, 125] on html "[DATE] - [DATE] Refreshing... Quick Links All Aircraft Planned Maint [GEOGRAPHI…" at bounding box center [720, 339] width 1441 height 679
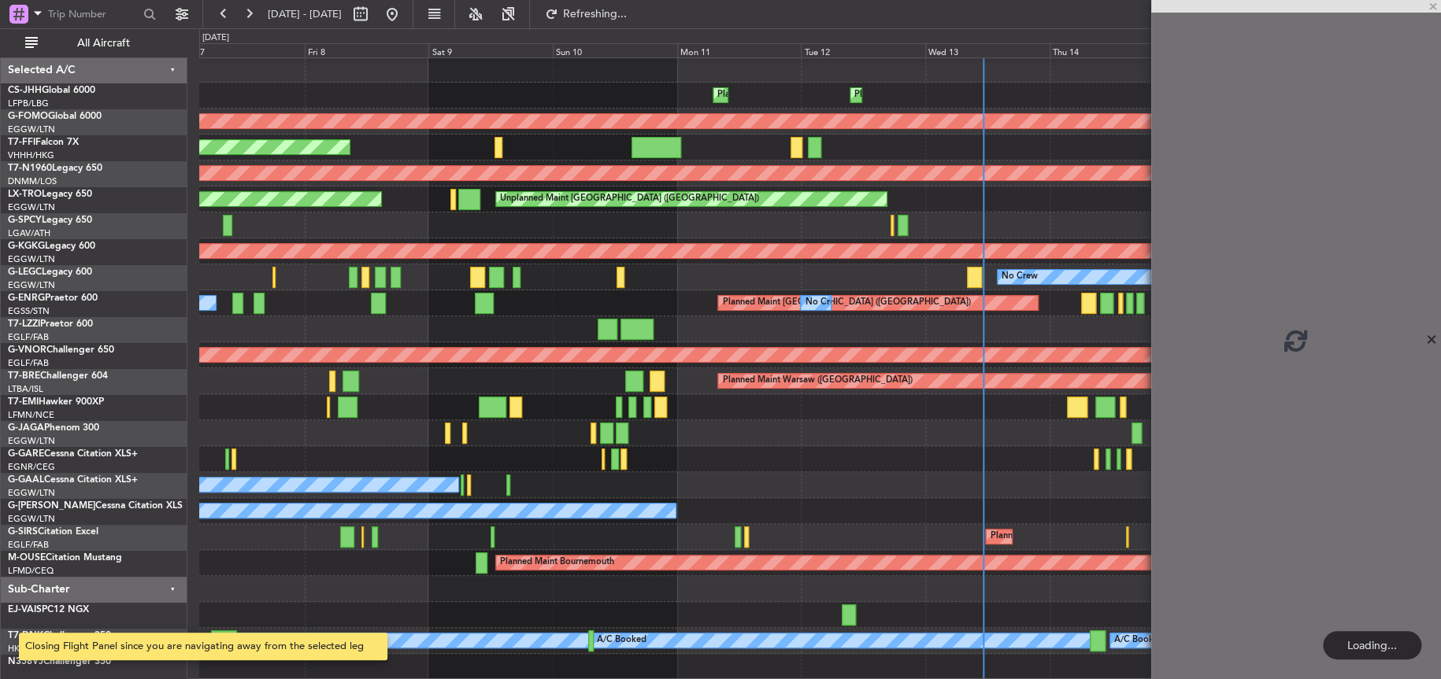
click at [397, 193] on div "Planned Maint [GEOGRAPHIC_DATA] ([GEOGRAPHIC_DATA]) Planned Maint [GEOGRAPHIC_D…" at bounding box center [819, 368] width 1241 height 623
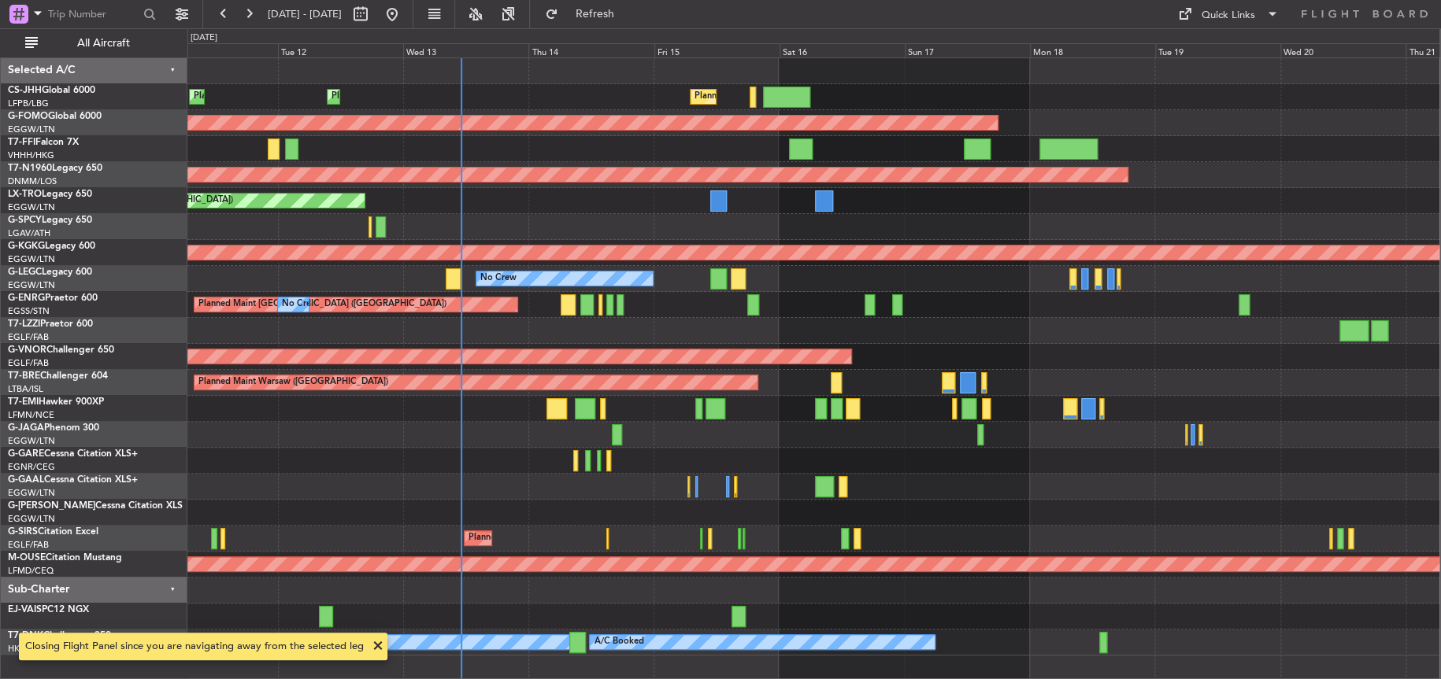
scroll to position [0, 0]
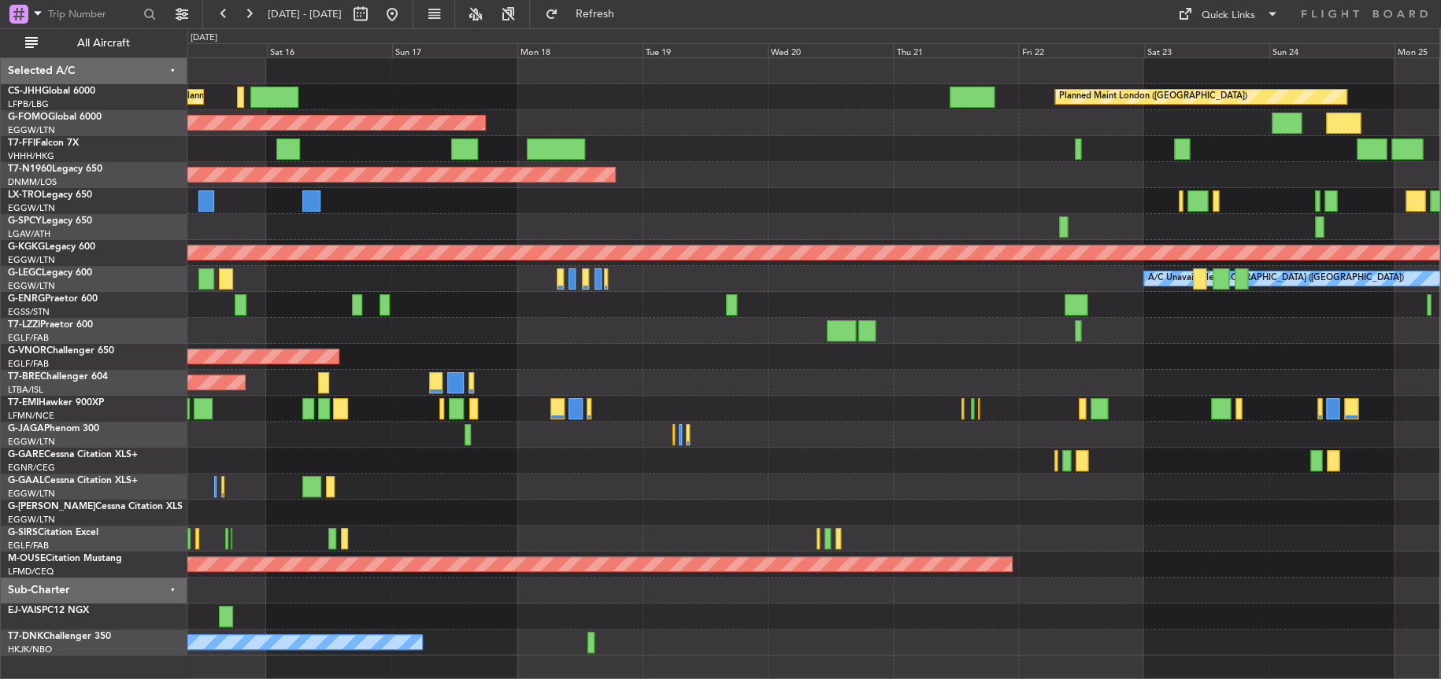
click at [475, 212] on div "Planned Maint [GEOGRAPHIC_DATA] ([GEOGRAPHIC_DATA]) Planned Maint [GEOGRAPHIC_D…" at bounding box center [813, 356] width 1252 height 597
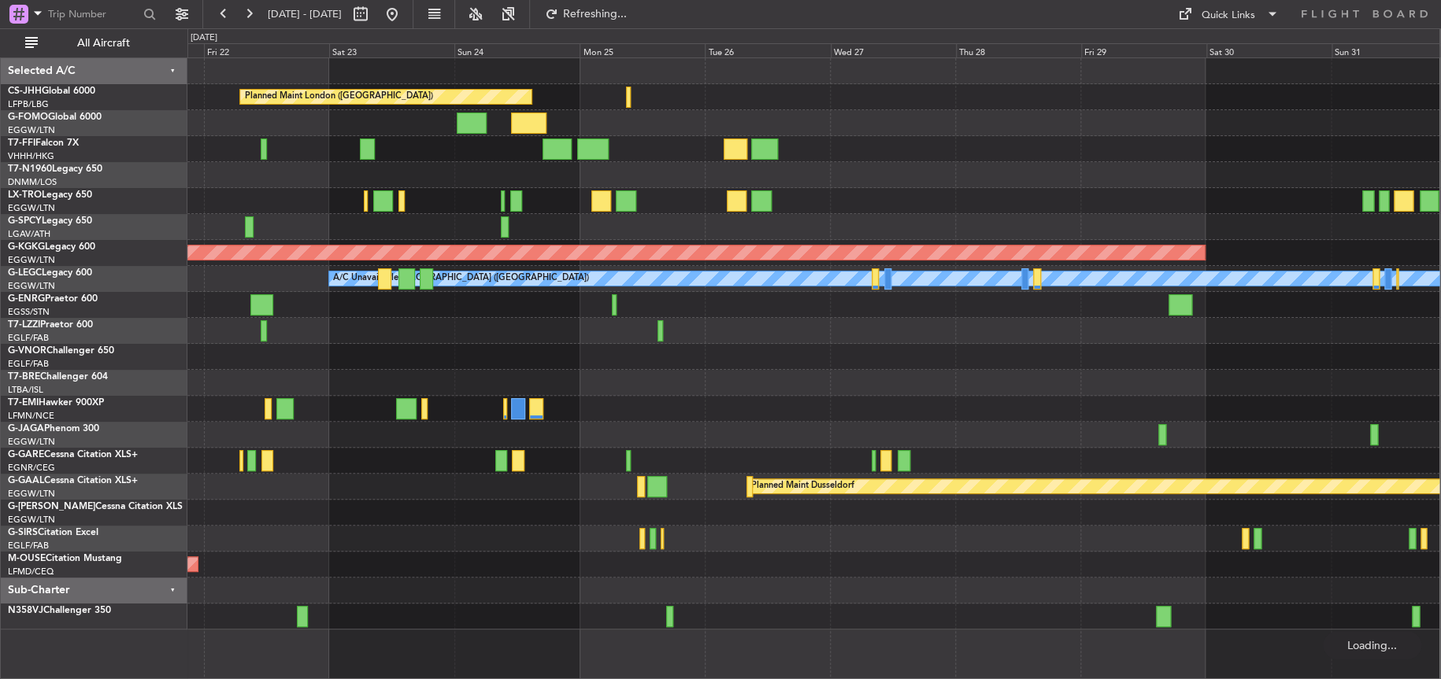
click at [1008, 128] on div "Planned Maint London ([GEOGRAPHIC_DATA]) AOG Maint [GEOGRAPHIC_DATA] ([GEOGRAPH…" at bounding box center [813, 344] width 1252 height 572
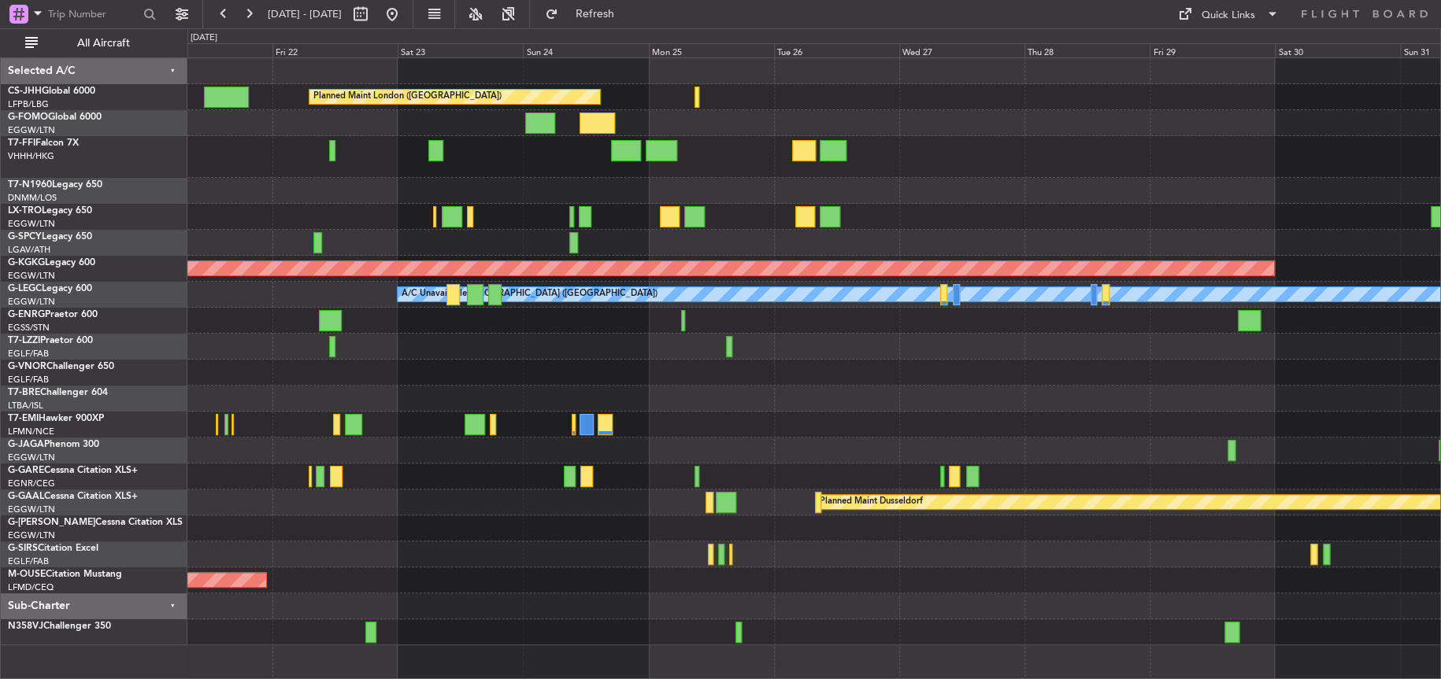
click at [581, 183] on div at bounding box center [813, 191] width 1252 height 26
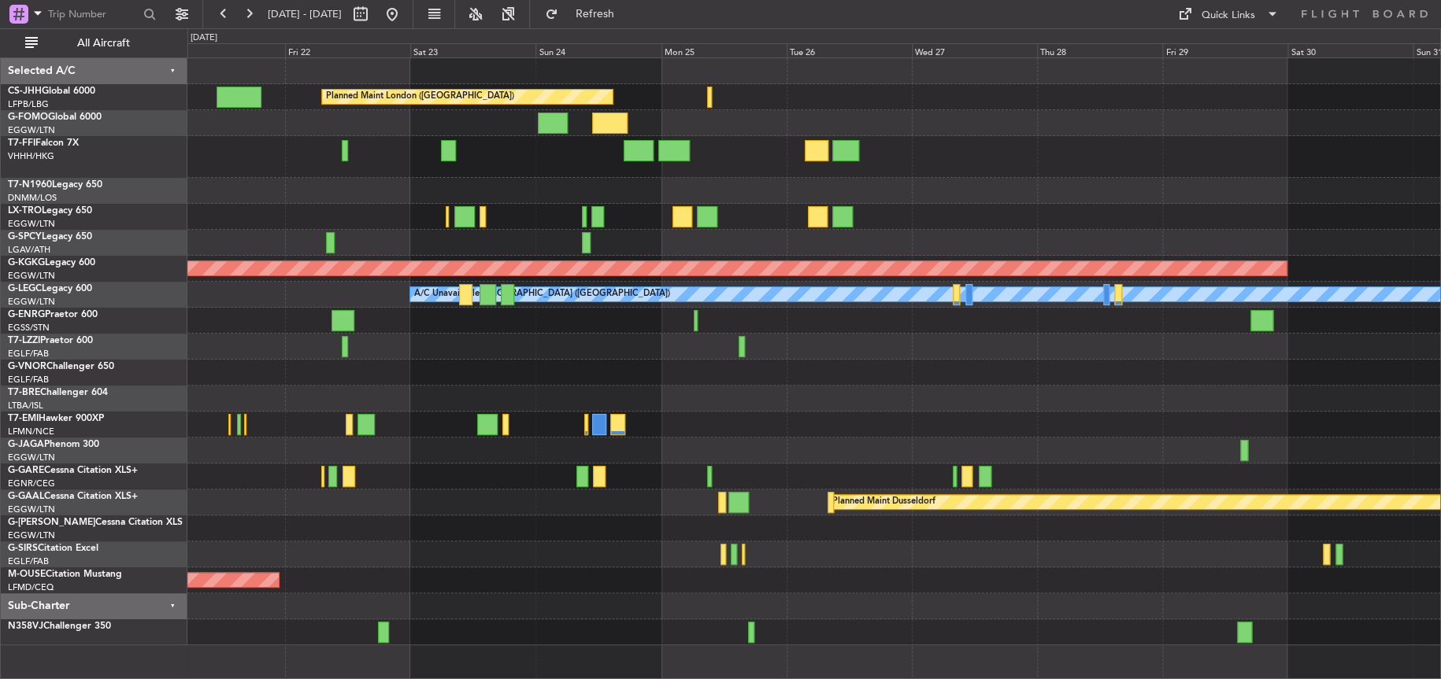
click at [528, 199] on div "Planned Maint [GEOGRAPHIC_DATA] ([GEOGRAPHIC_DATA])" at bounding box center [813, 191] width 1252 height 26
click at [528, 206] on div at bounding box center [813, 217] width 1252 height 26
click at [528, 209] on div at bounding box center [813, 217] width 1252 height 26
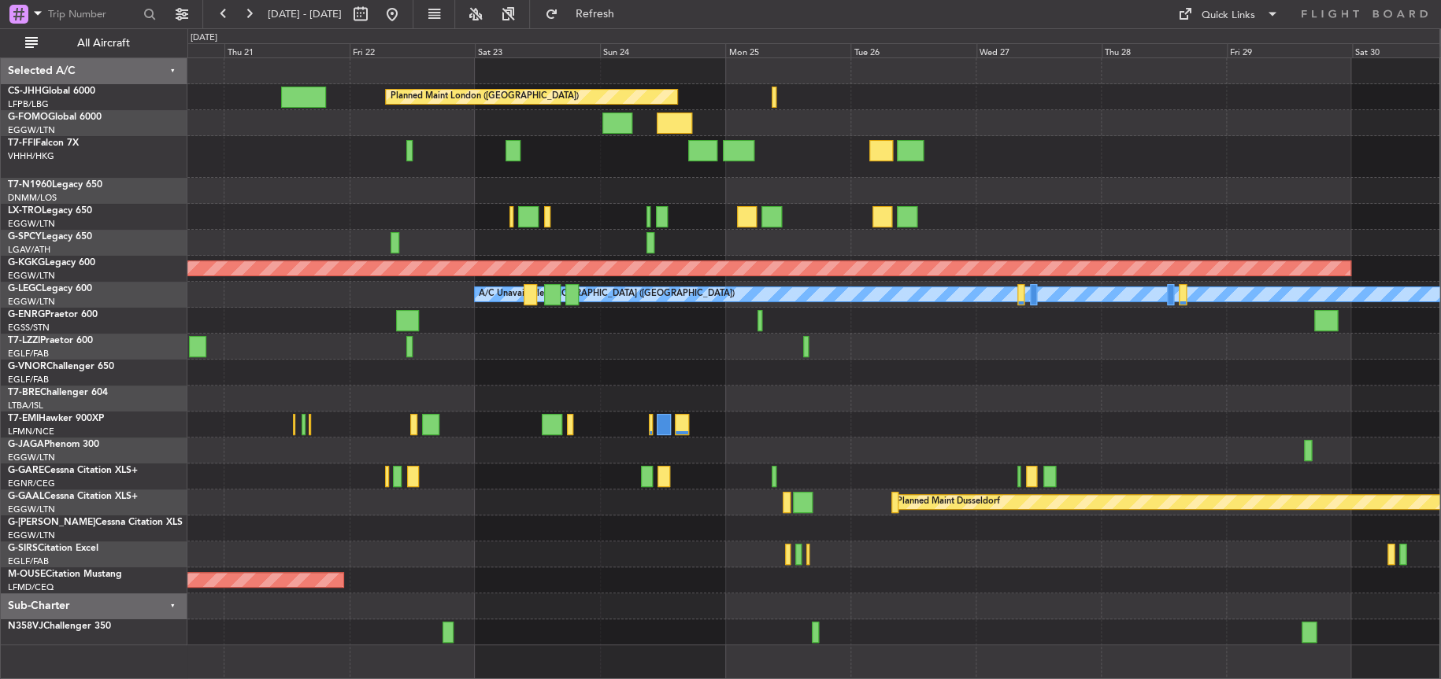
click at [593, 189] on div "Planned Maint [GEOGRAPHIC_DATA] ([GEOGRAPHIC_DATA])" at bounding box center [813, 191] width 1252 height 26
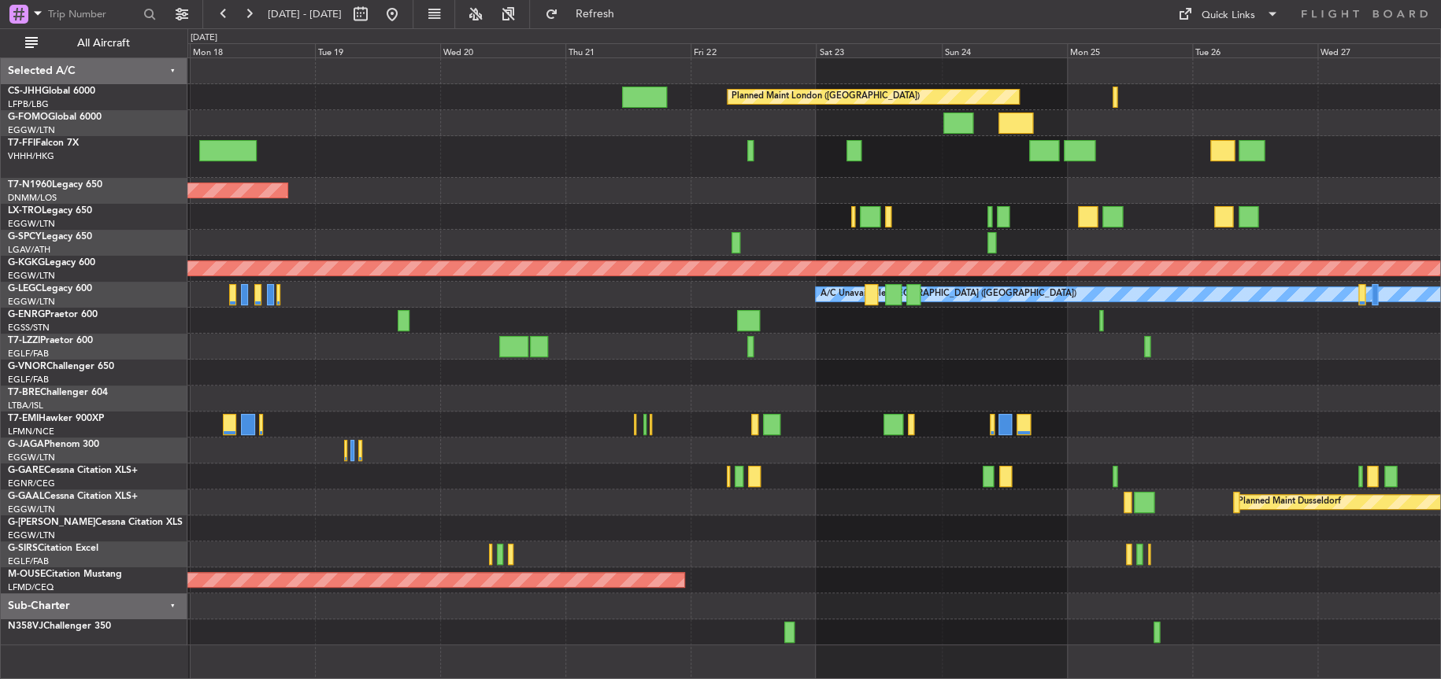
click at [936, 397] on div "Planned Maint London ([GEOGRAPHIC_DATA]) Planned Maint [GEOGRAPHIC_DATA] ([GEOG…" at bounding box center [813, 351] width 1252 height 587
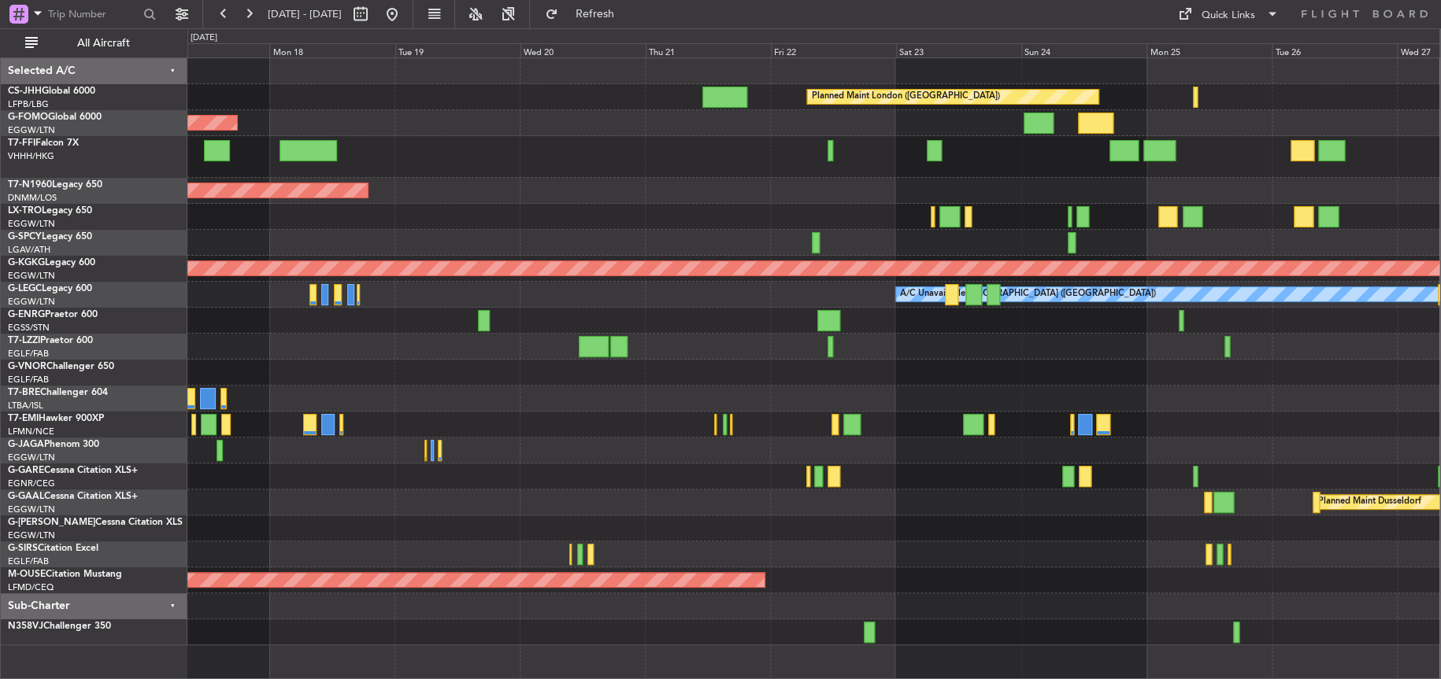
click at [706, 357] on div at bounding box center [813, 347] width 1252 height 26
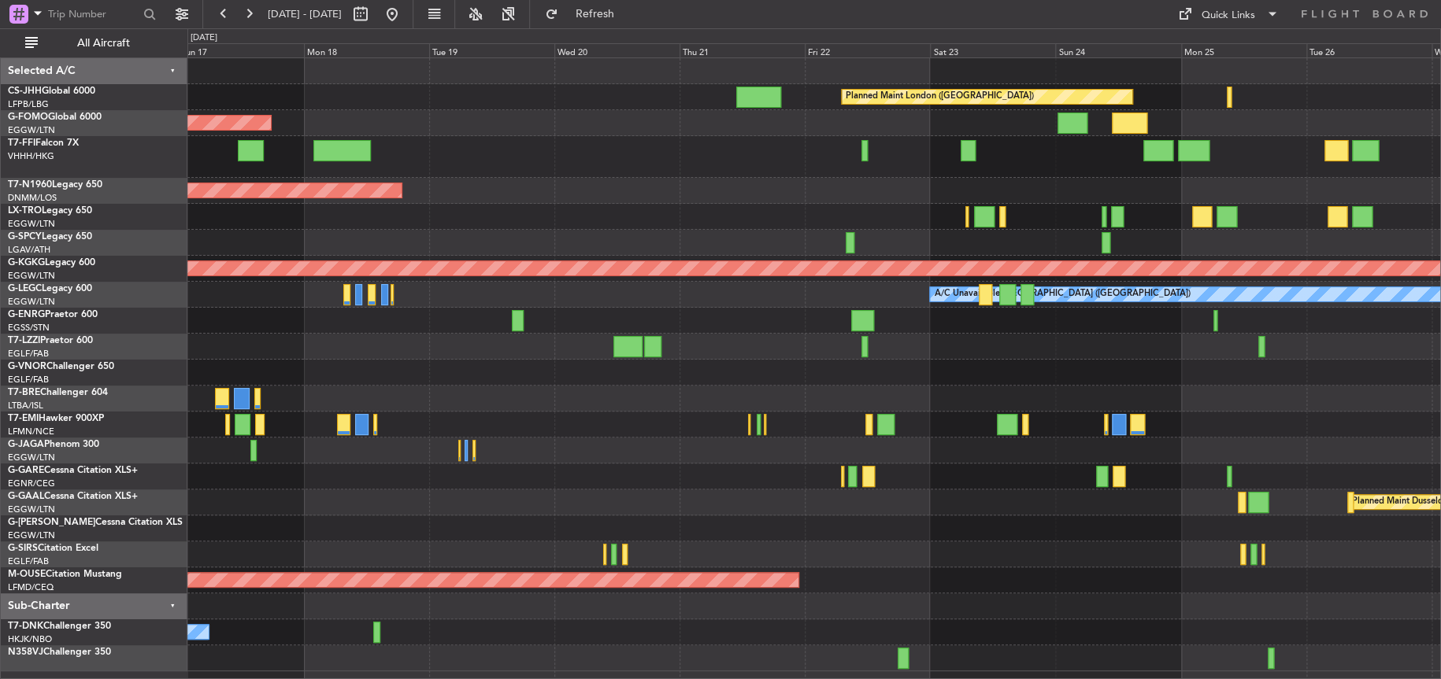
click at [560, 309] on div at bounding box center [813, 321] width 1252 height 26
click at [1240, 409] on div "Planned Maint London ([GEOGRAPHIC_DATA]) Planned Maint [GEOGRAPHIC_DATA] ([GEOG…" at bounding box center [813, 364] width 1252 height 613
click at [798, 362] on div "Planned Maint London ([GEOGRAPHIC_DATA])" at bounding box center [813, 373] width 1252 height 26
click at [946, 309] on div at bounding box center [813, 321] width 1252 height 26
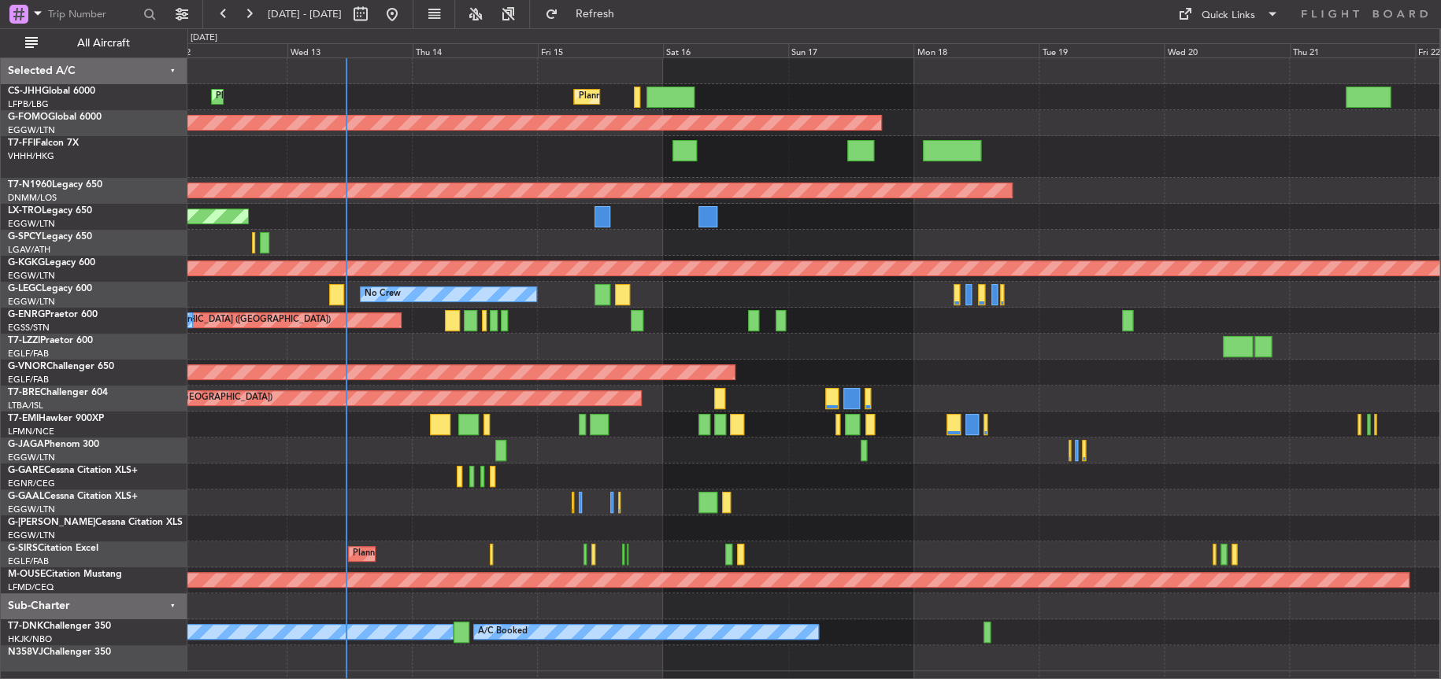
click at [1113, 224] on div "Unplanned Maint [GEOGRAPHIC_DATA] ([GEOGRAPHIC_DATA])" at bounding box center [813, 217] width 1252 height 26
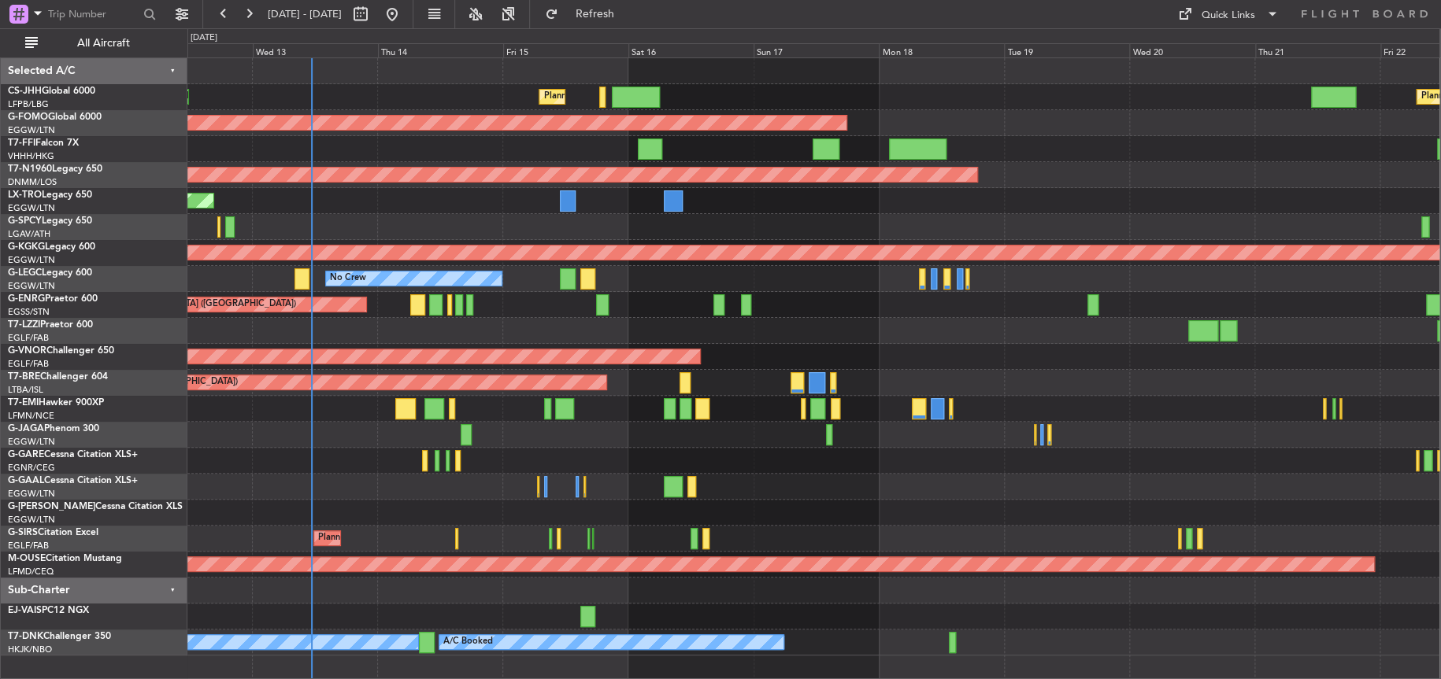
click at [673, 335] on div "Planned Maint [GEOGRAPHIC_DATA] ([GEOGRAPHIC_DATA]) Planned Maint [GEOGRAPHIC_D…" at bounding box center [813, 356] width 1252 height 597
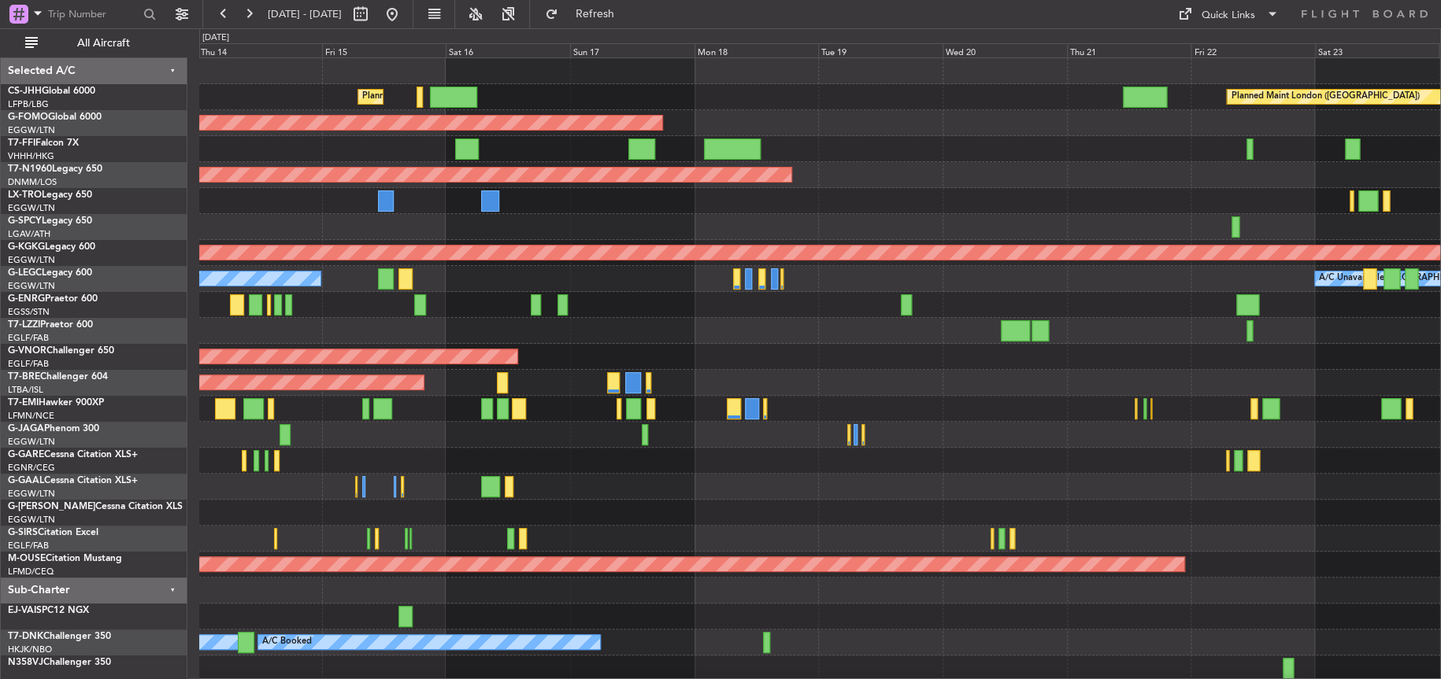
click at [771, 191] on div "Unplanned Maint [GEOGRAPHIC_DATA] ([GEOGRAPHIC_DATA])" at bounding box center [819, 201] width 1241 height 26
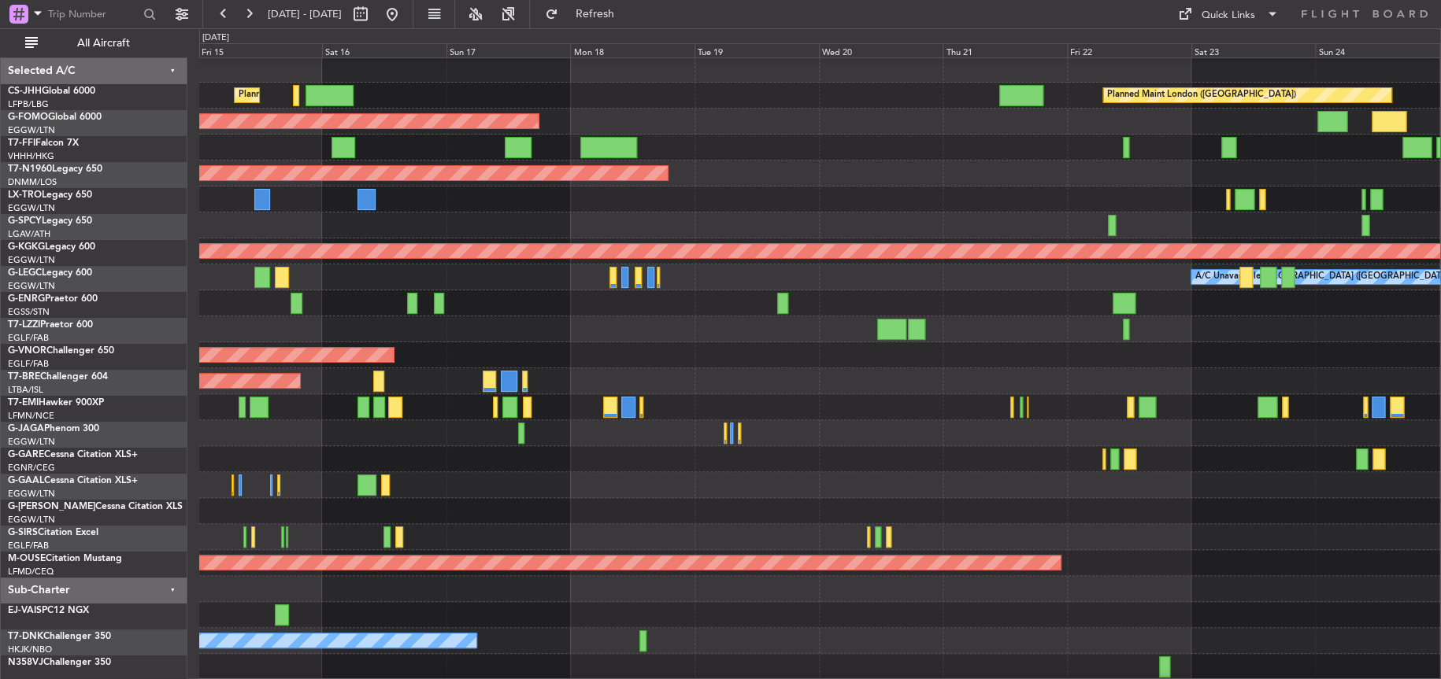
scroll to position [1, 0]
click at [670, 191] on div "Planned Maint [GEOGRAPHIC_DATA] ([GEOGRAPHIC_DATA]) Planned Maint [GEOGRAPHIC_D…" at bounding box center [819, 368] width 1241 height 623
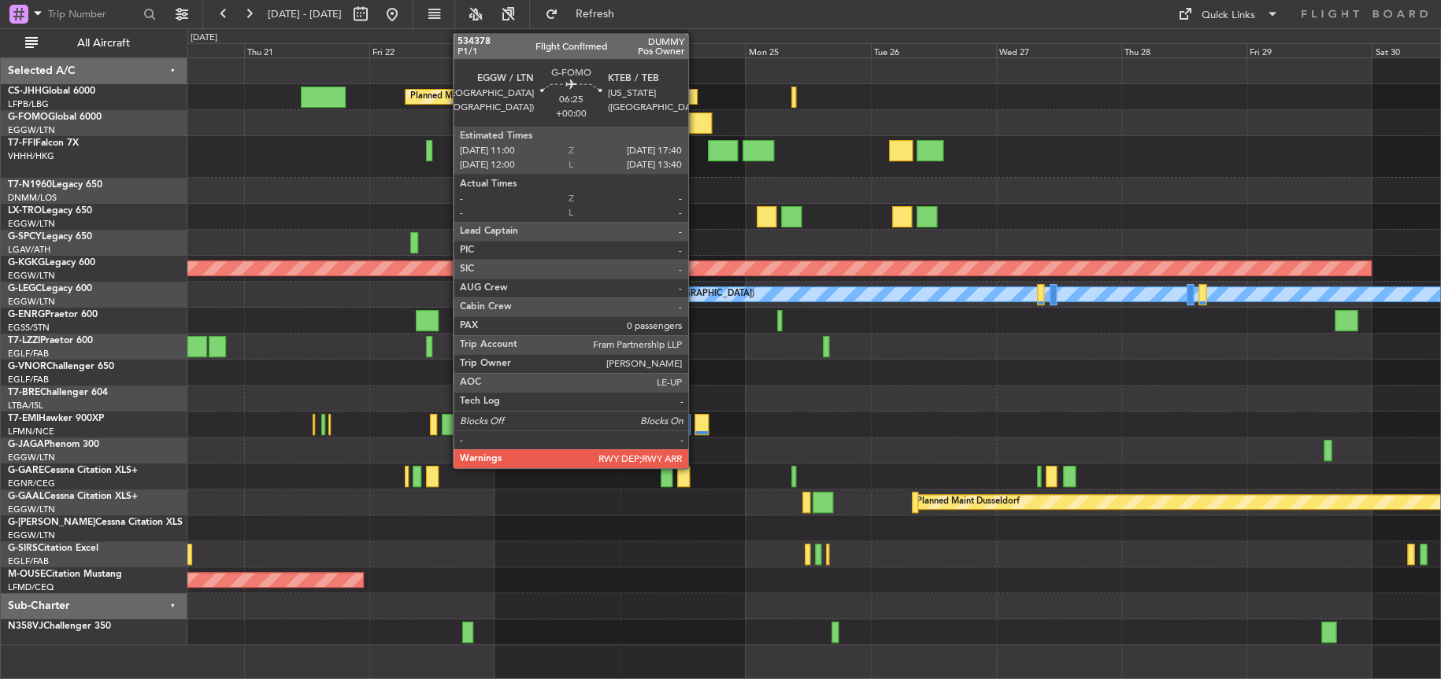
click at [695, 118] on div at bounding box center [693, 123] width 35 height 21
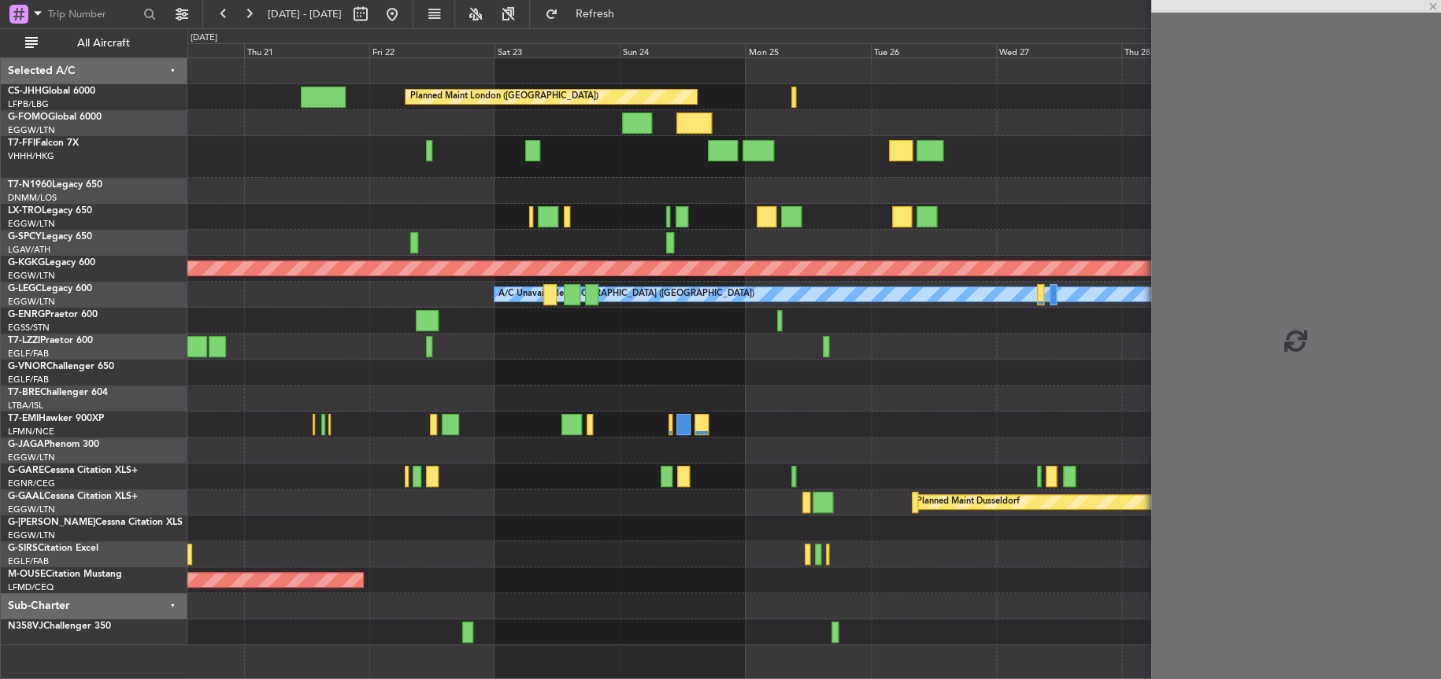
click at [694, 120] on div at bounding box center [693, 123] width 35 height 21
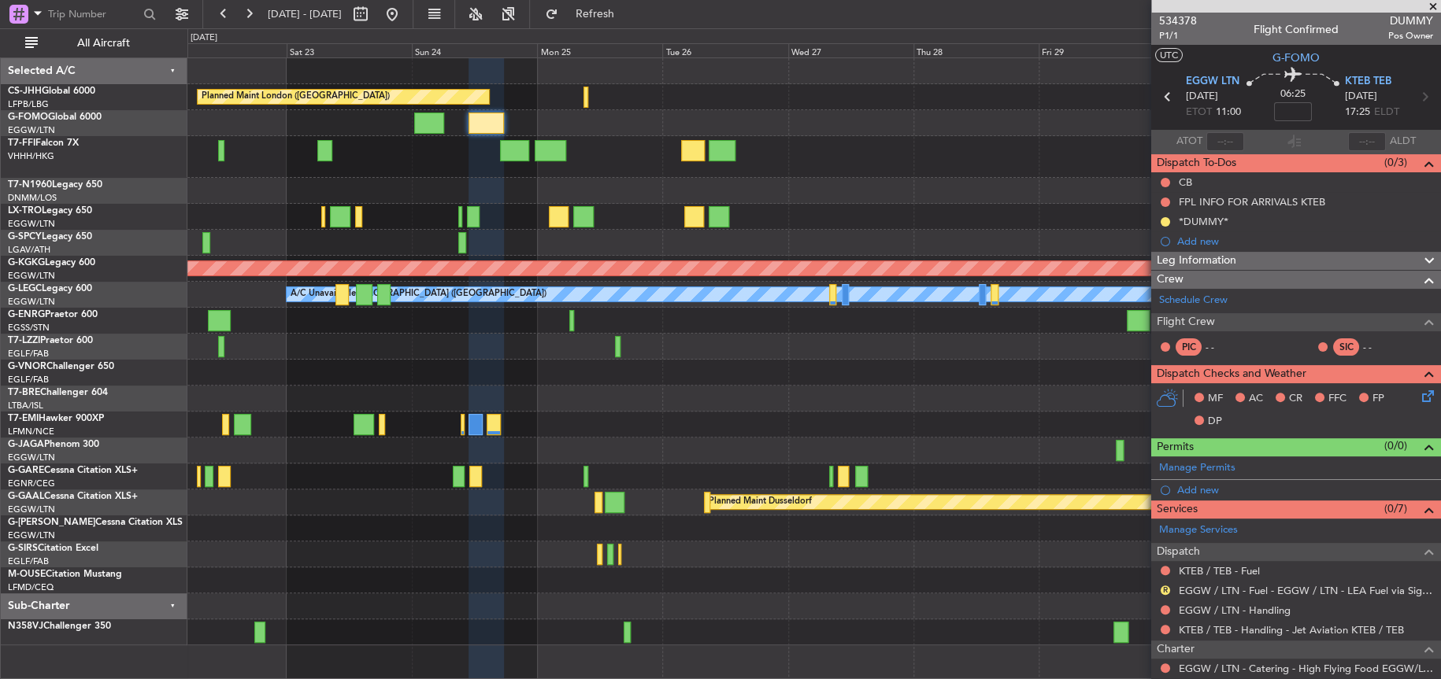
click at [213, 516] on div "Planned Maint London ([GEOGRAPHIC_DATA]) AOG Maint [GEOGRAPHIC_DATA] ([GEOGRAPH…" at bounding box center [813, 351] width 1252 height 587
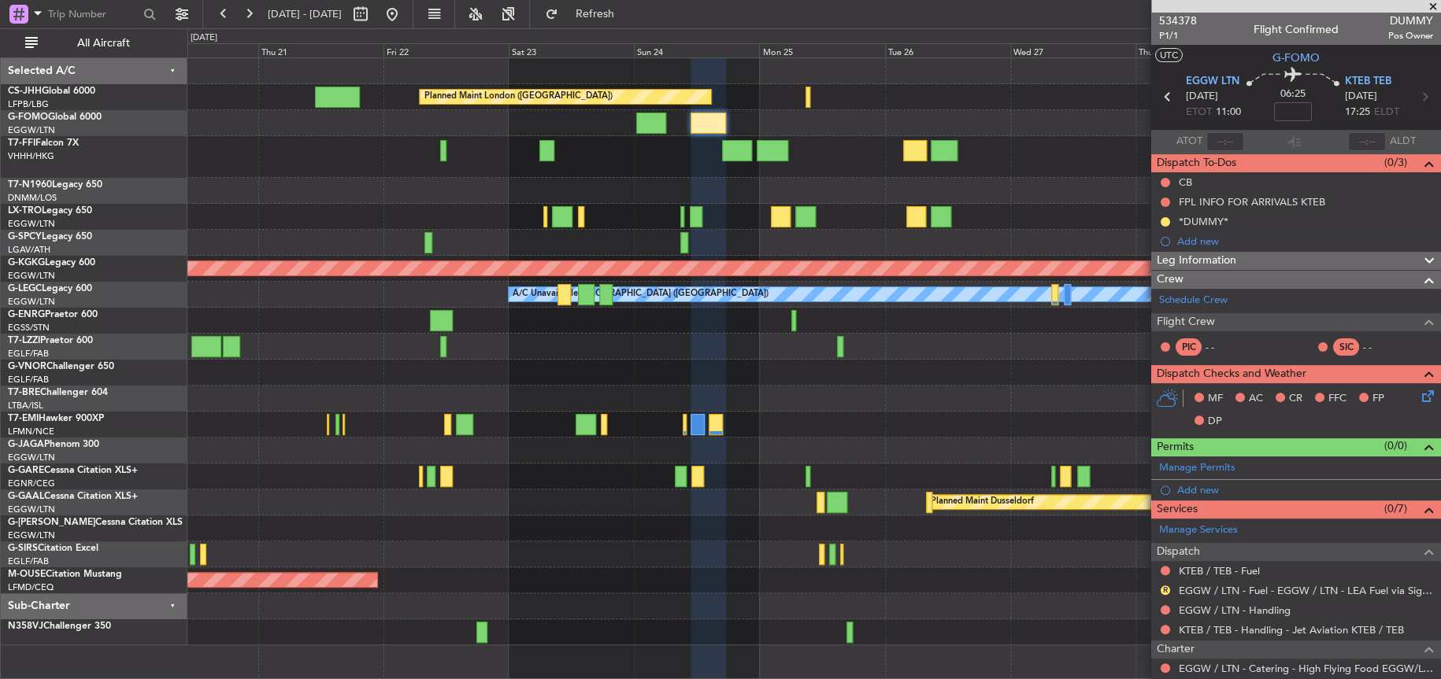
click at [710, 325] on div "Planned Maint London ([GEOGRAPHIC_DATA]) Planned Maint [GEOGRAPHIC_DATA] ([GEOG…" at bounding box center [813, 351] width 1252 height 587
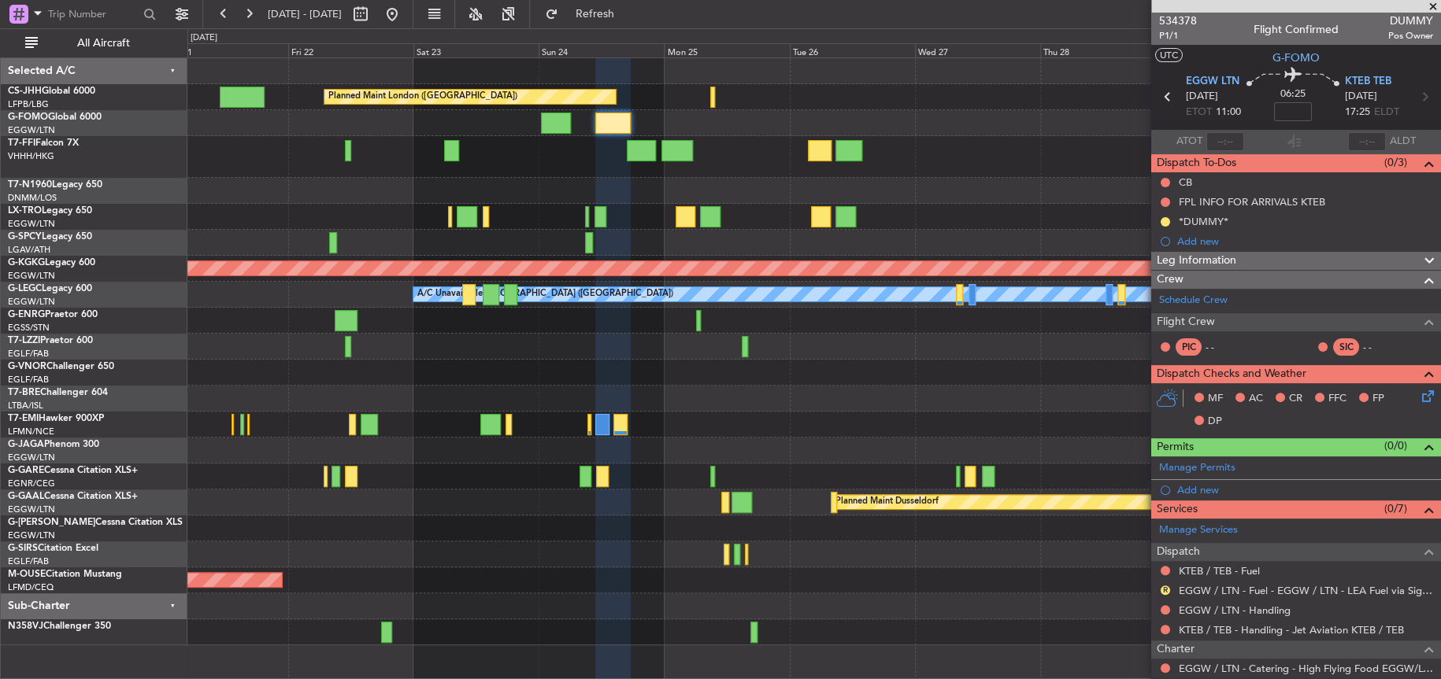
click at [383, 402] on div "Planned Maint London ([GEOGRAPHIC_DATA]) Planned Maint [GEOGRAPHIC_DATA] ([GEOG…" at bounding box center [813, 351] width 1252 height 587
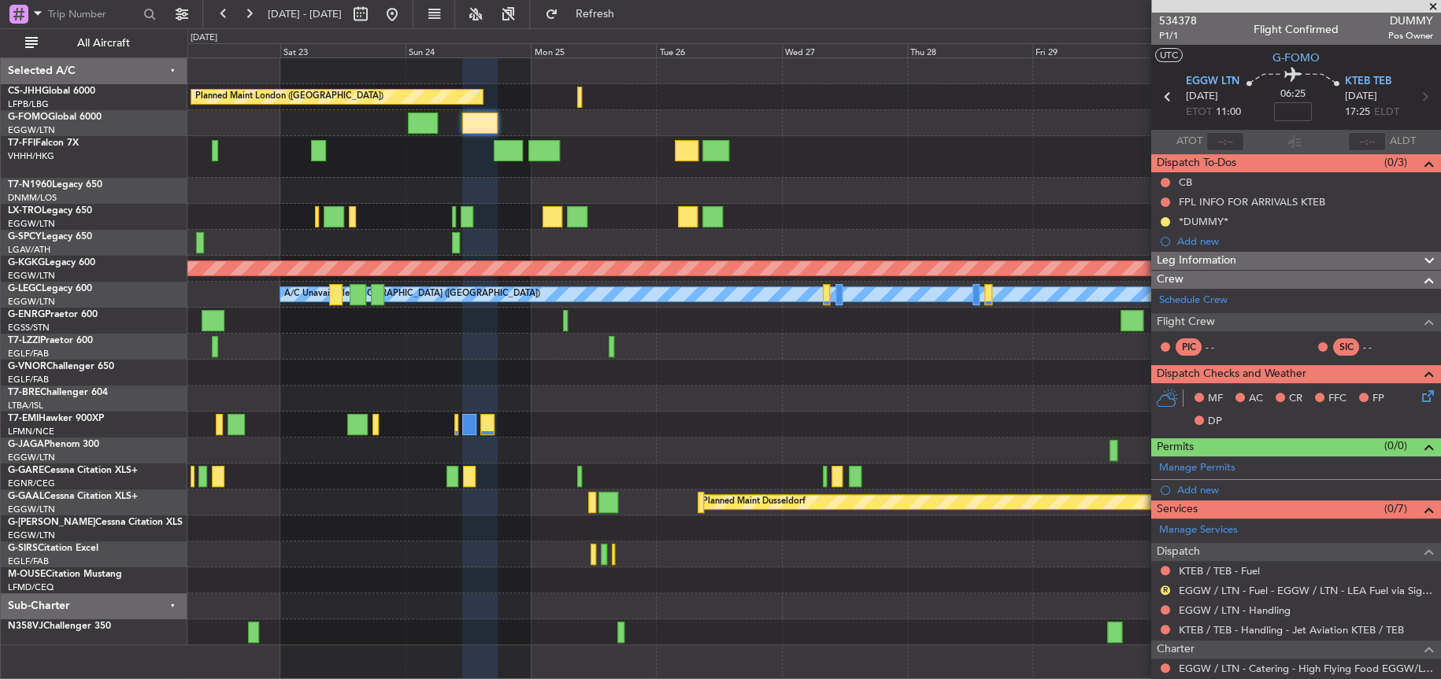
click at [455, 142] on div at bounding box center [813, 157] width 1252 height 42
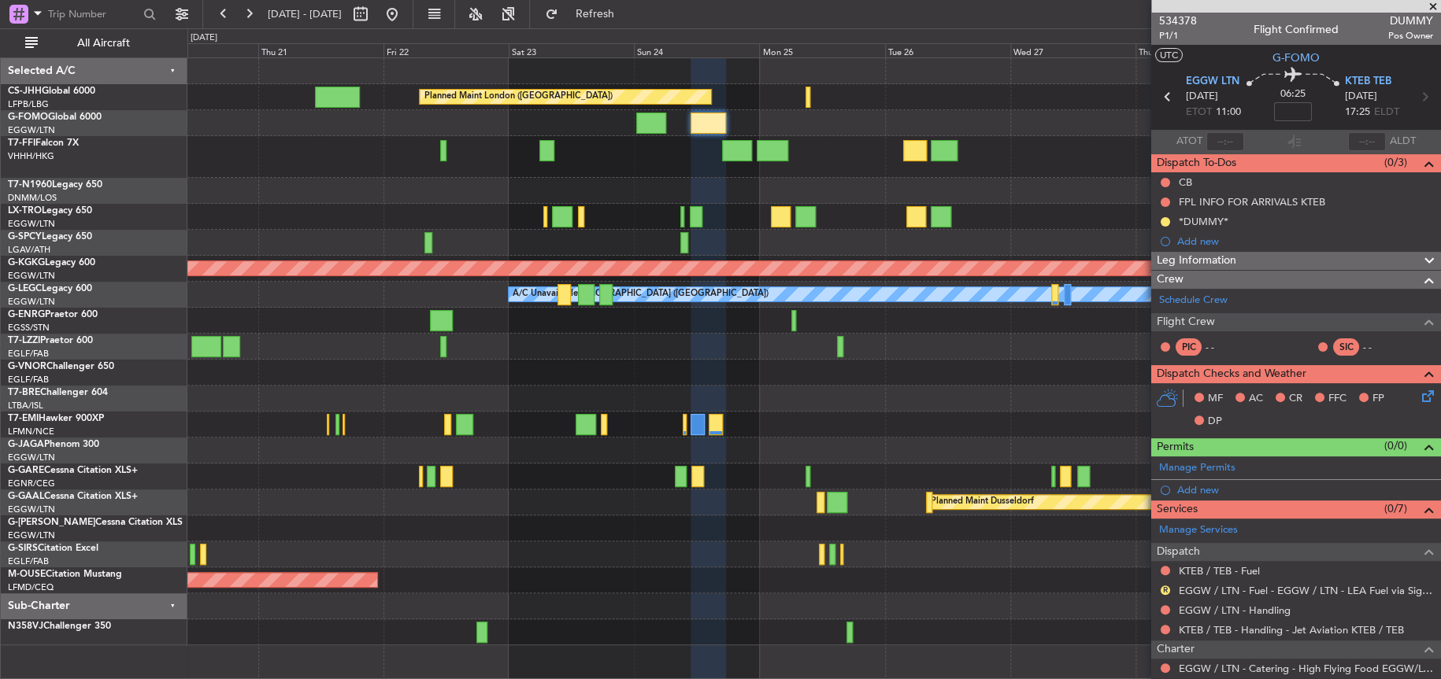
click at [634, 169] on div at bounding box center [813, 157] width 1252 height 42
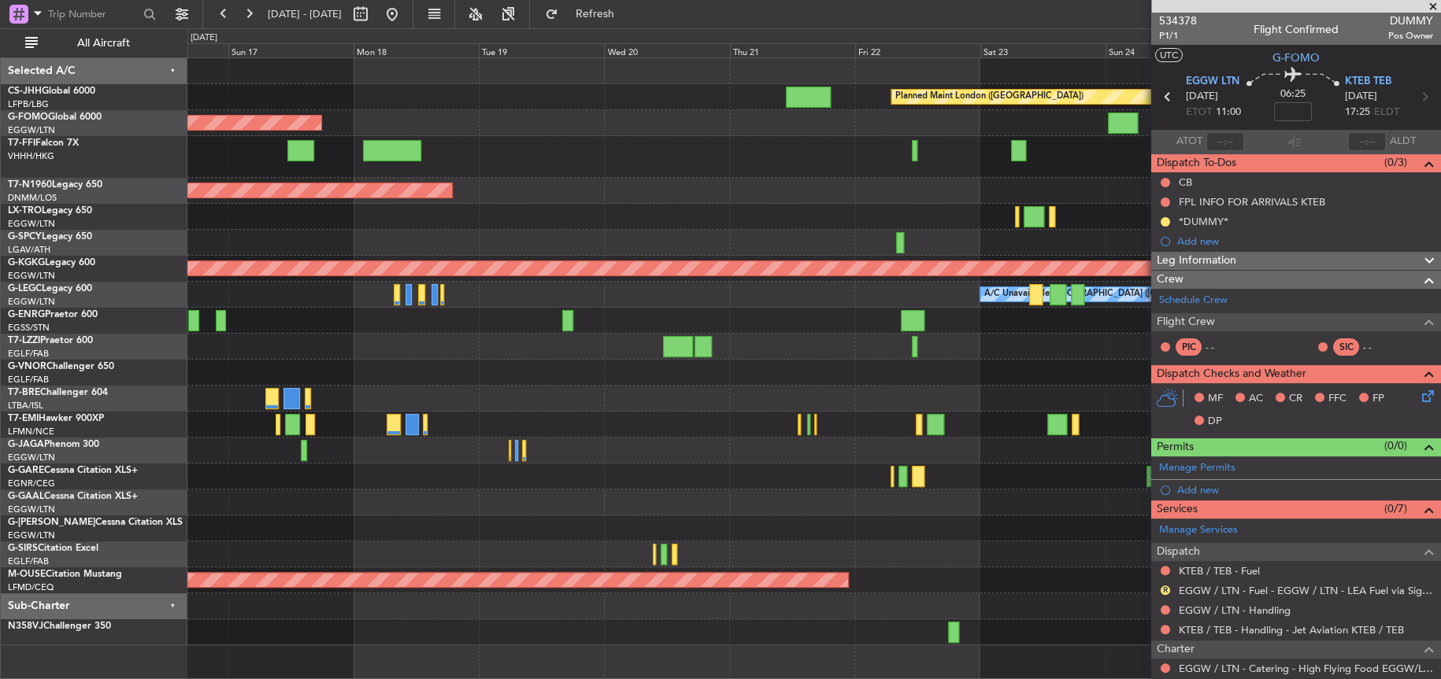
click at [853, 216] on div at bounding box center [813, 217] width 1252 height 26
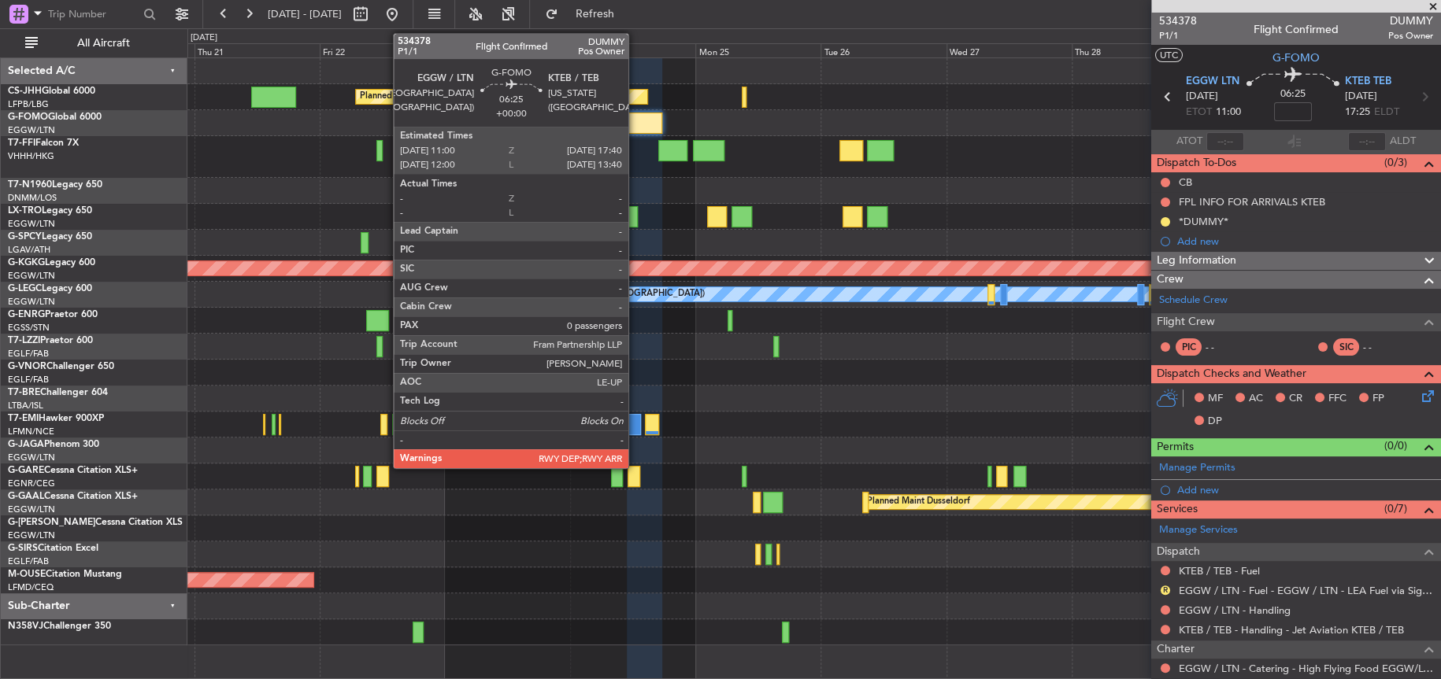
click at [635, 130] on div at bounding box center [644, 123] width 35 height 21
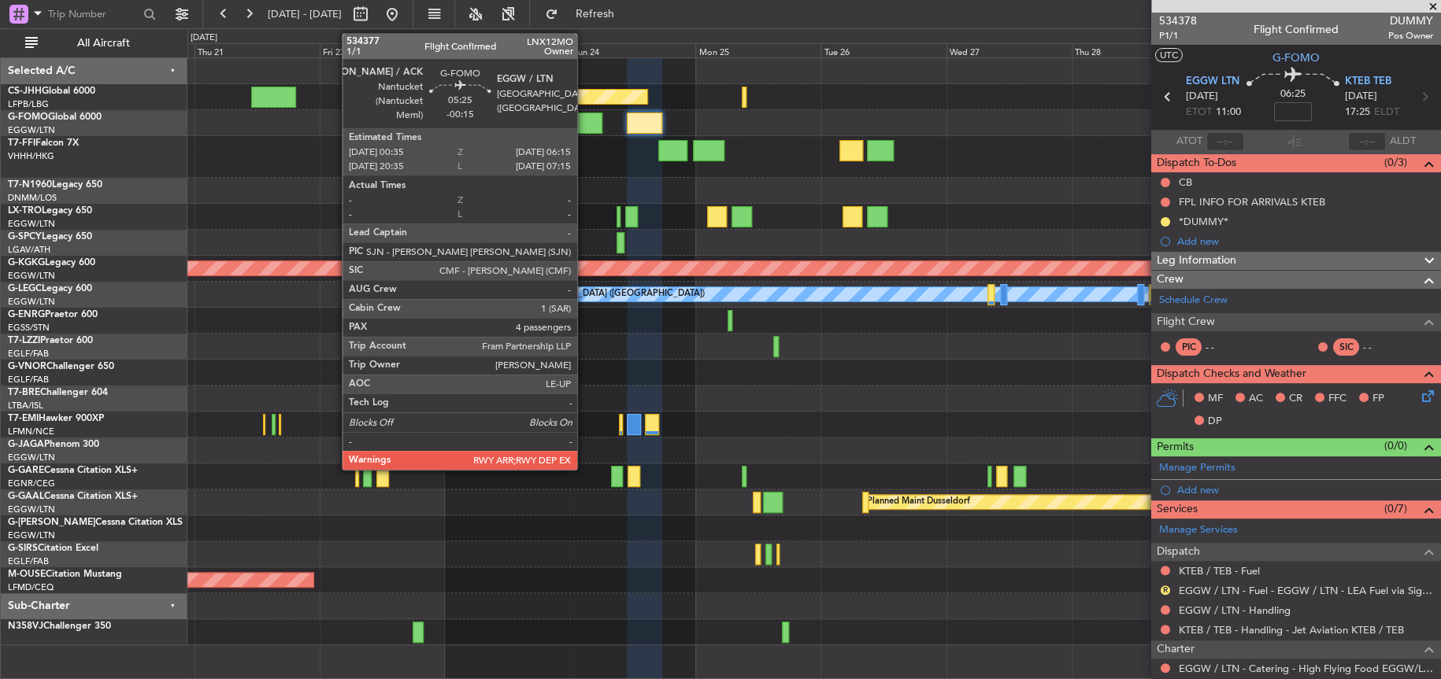
click at [586, 128] on div at bounding box center [587, 123] width 30 height 21
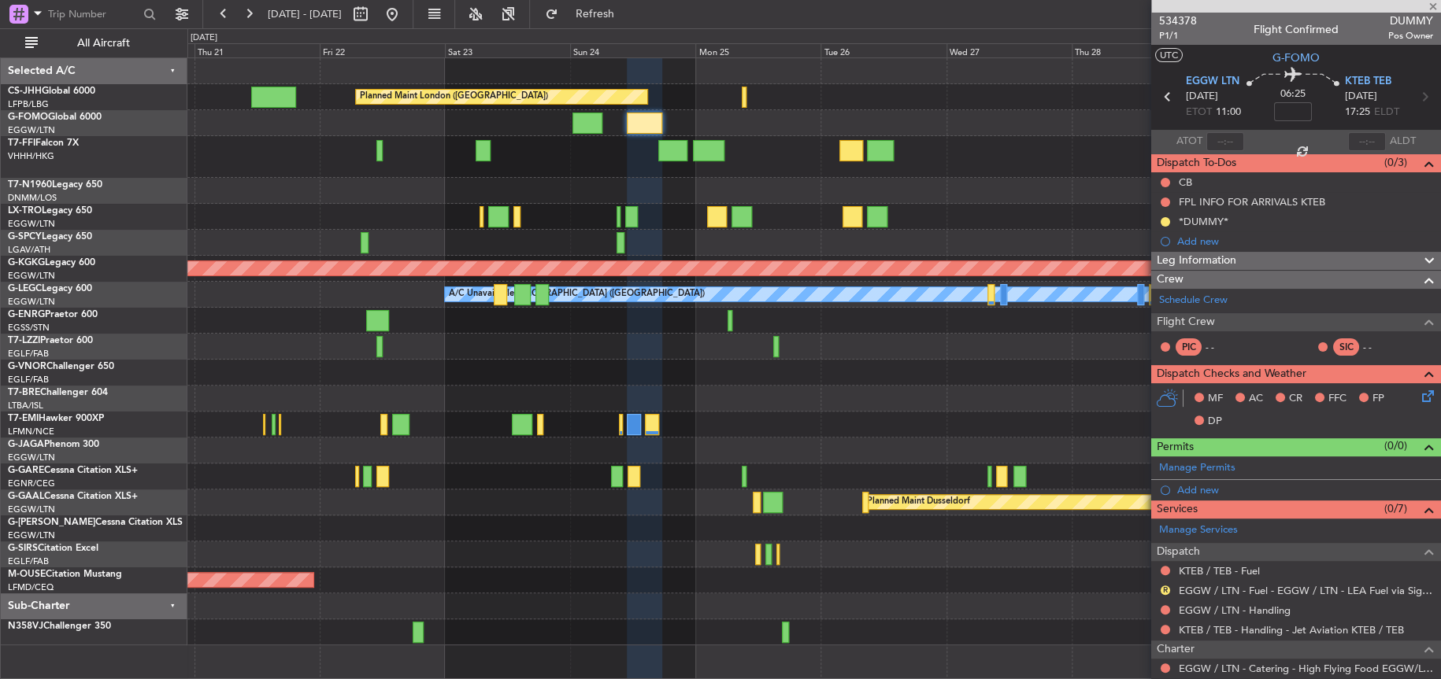
type input "-00:15"
type input "4"
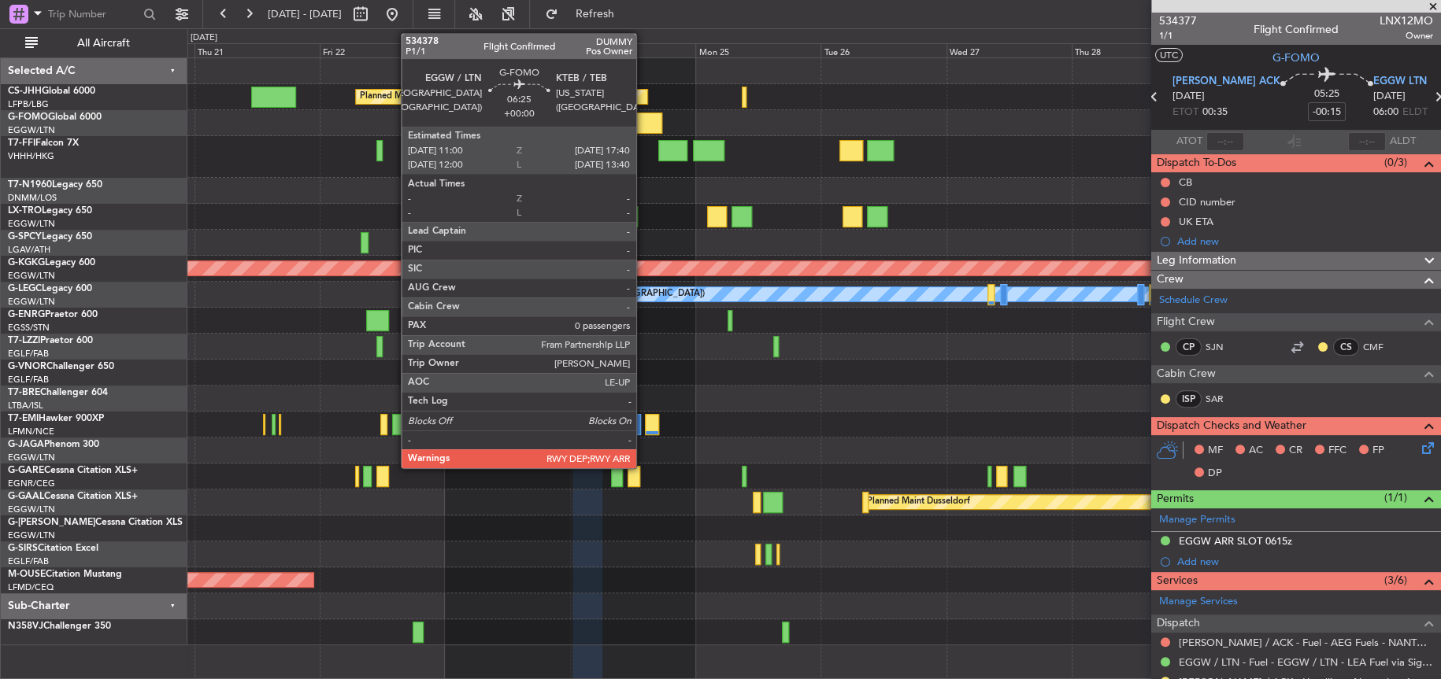
click at [646, 123] on div at bounding box center [644, 123] width 35 height 21
